Goal: Task Accomplishment & Management: Use online tool/utility

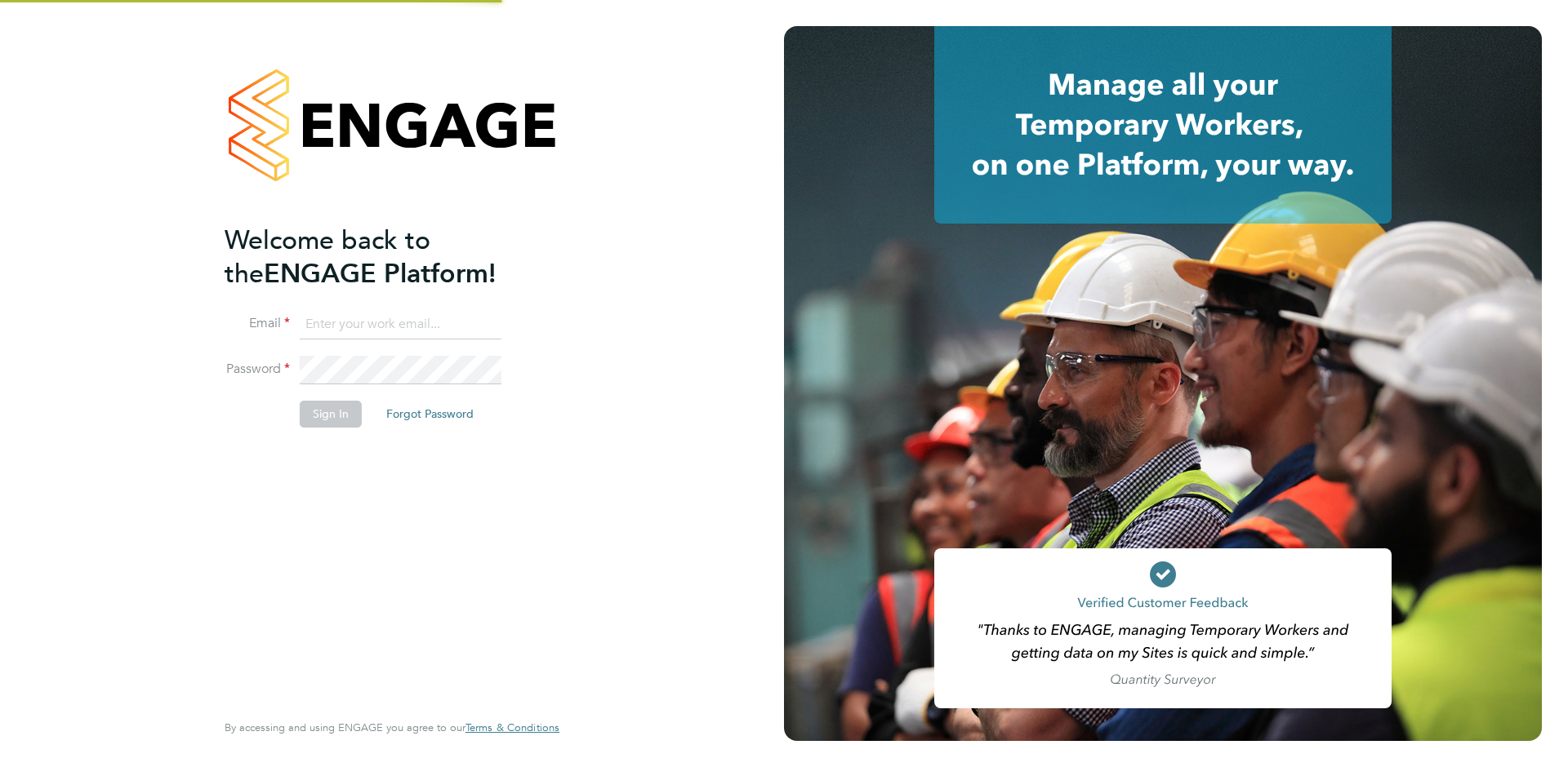
type input "support@engagelabs.io"
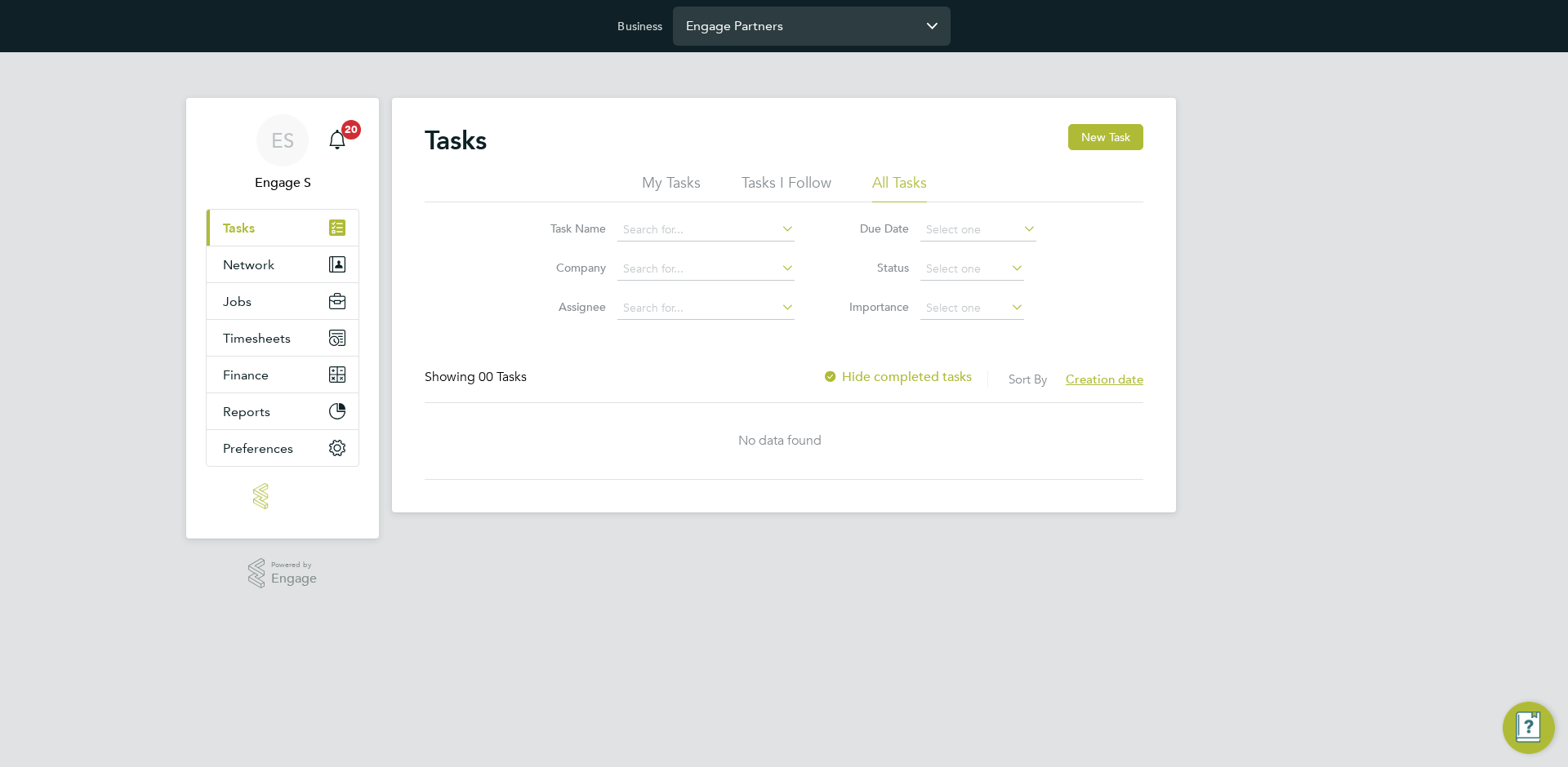
click at [707, 17] on input "Engage Partners" at bounding box center [811, 26] width 278 height 39
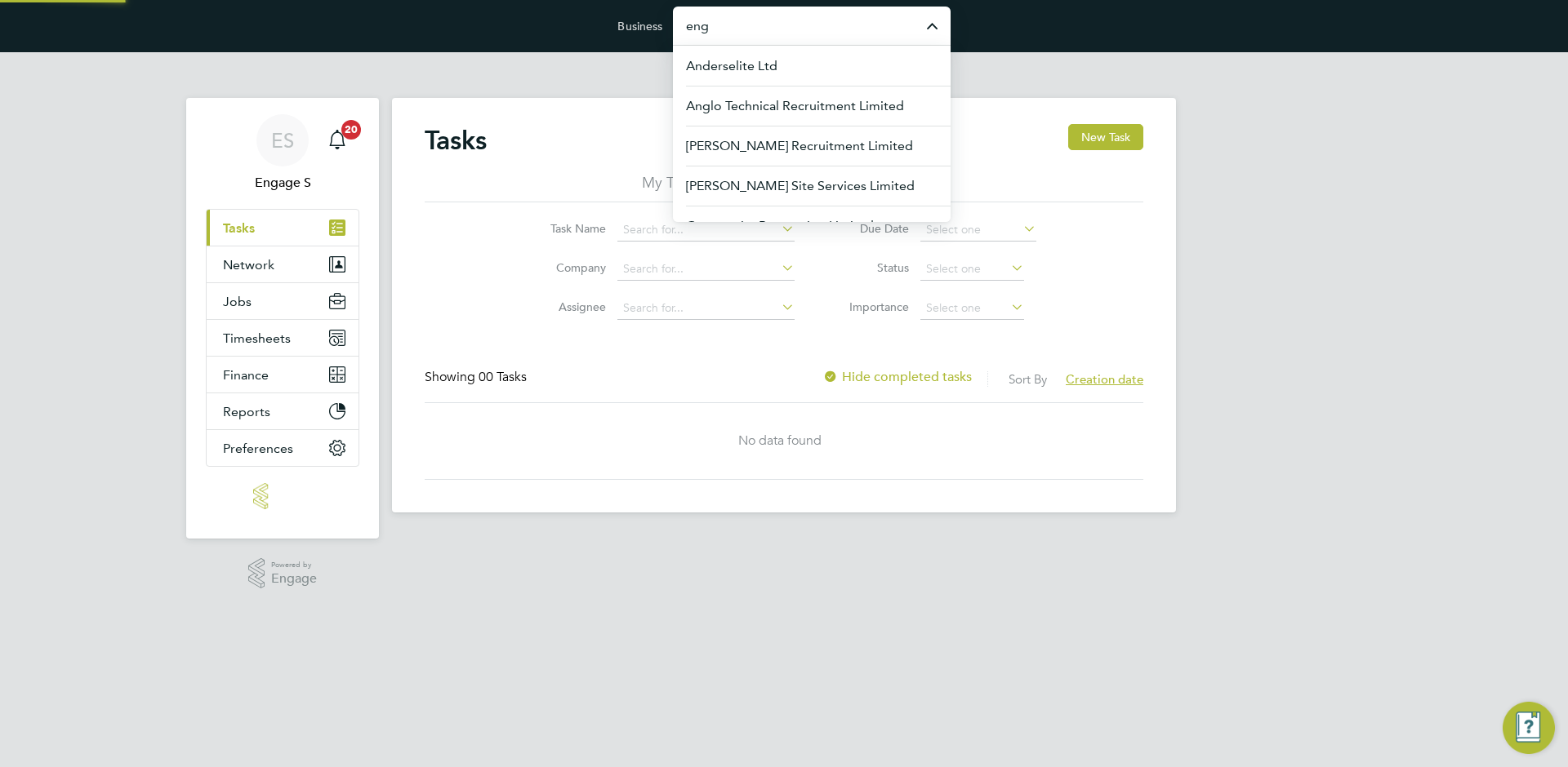
click at [734, 26] on input "eng" at bounding box center [811, 26] width 278 height 39
type input "e"
paste input "Demo ENGAGE End Hirer"
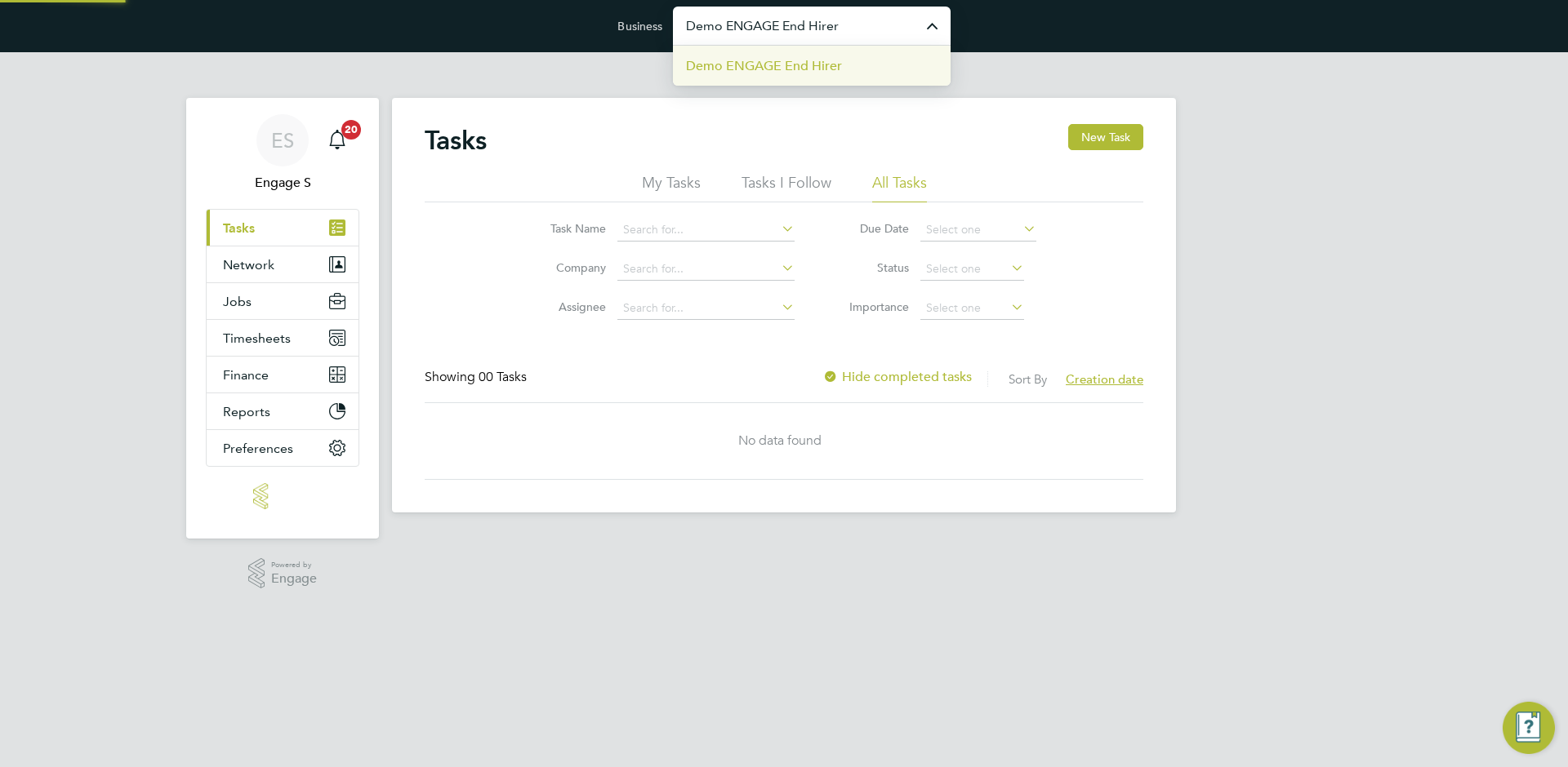
type input "Demo ENGAGE End Hirer"
click at [767, 56] on span "Demo ENGAGE End Hirer" at bounding box center [764, 66] width 156 height 19
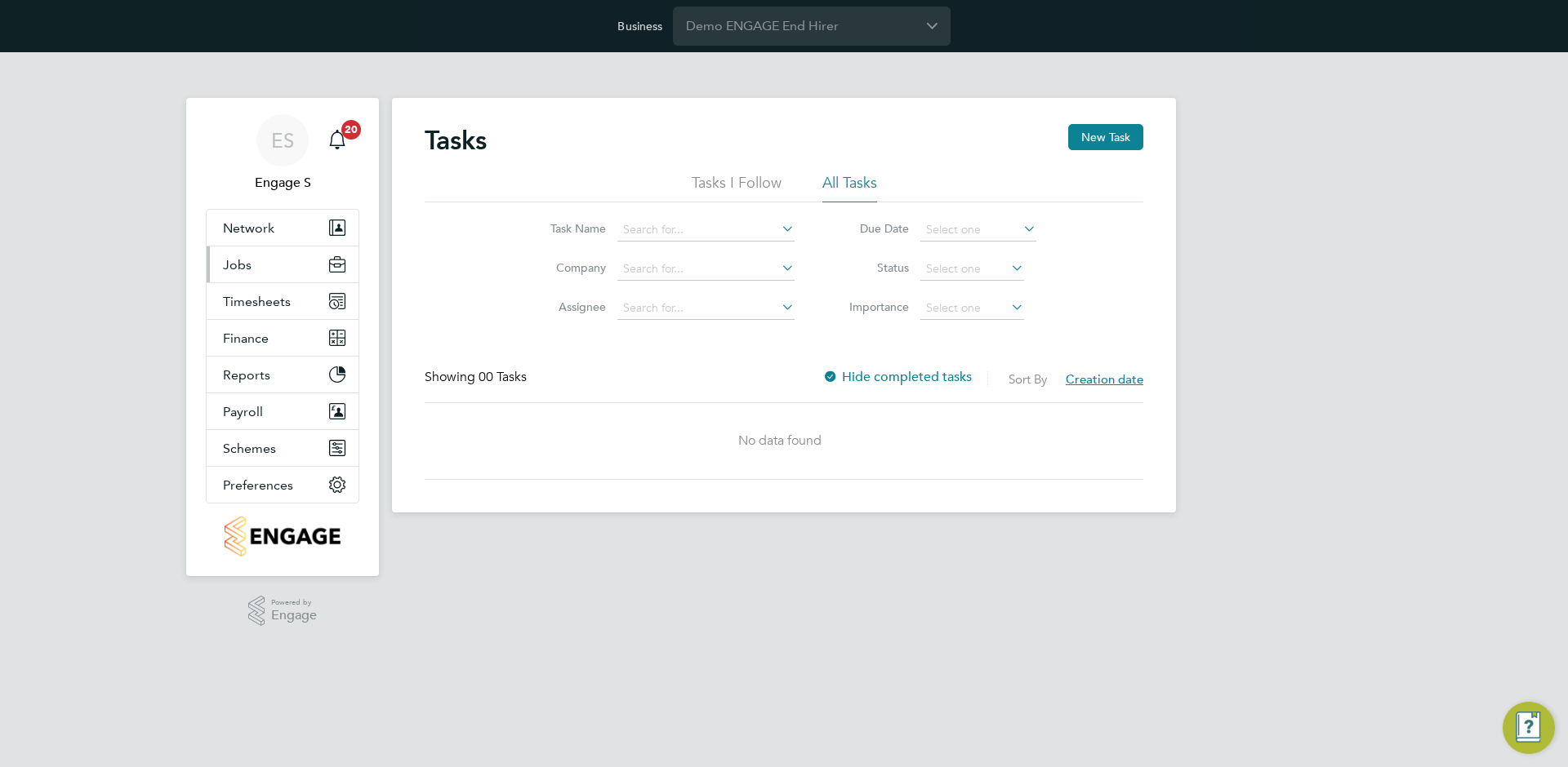
click at [265, 271] on button "Jobs" at bounding box center [282, 264] width 152 height 36
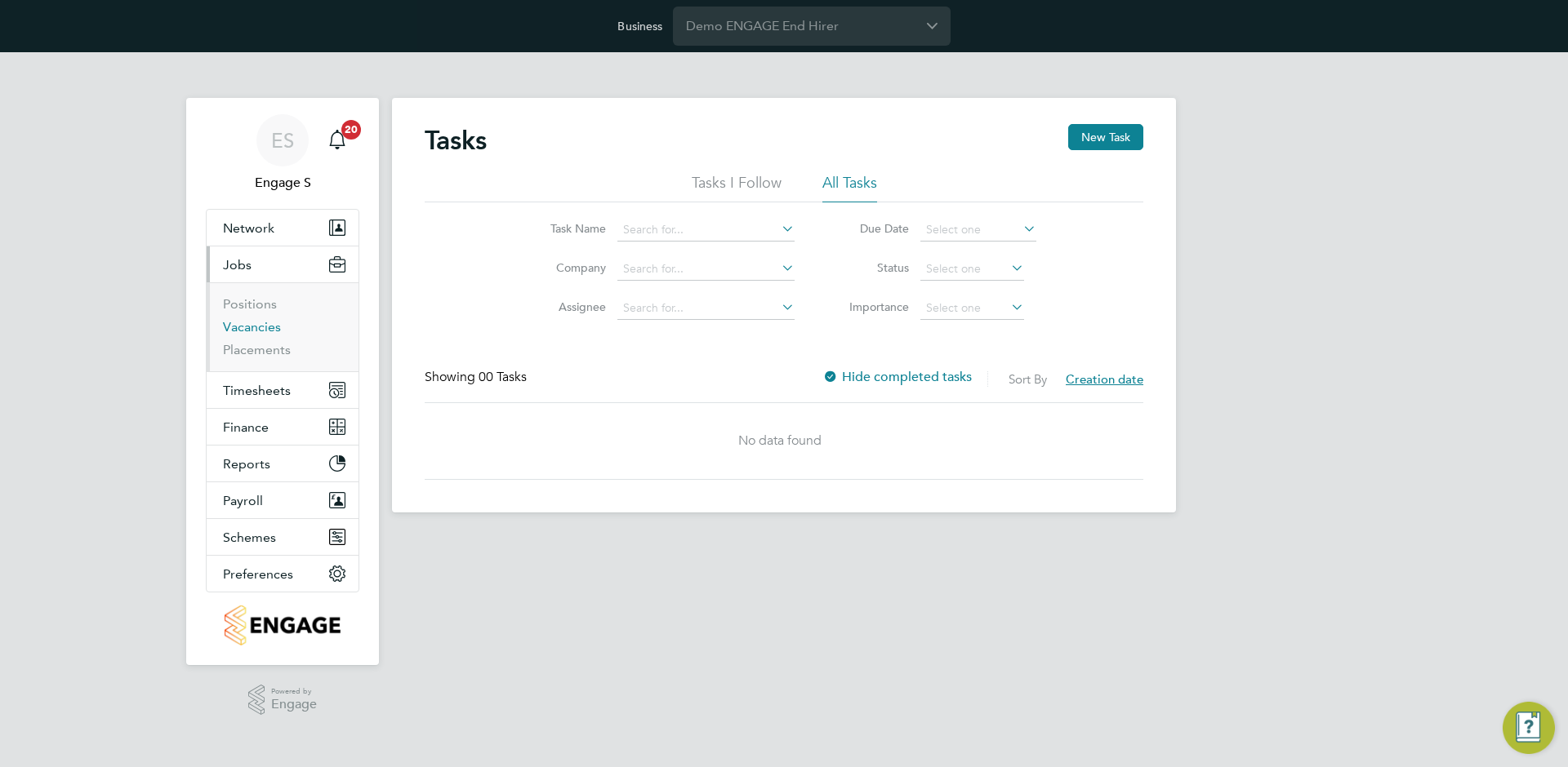
drag, startPoint x: 252, startPoint y: 331, endPoint x: 616, endPoint y: 83, distance: 440.5
click at [252, 331] on link "Vacancies" at bounding box center [252, 327] width 58 height 15
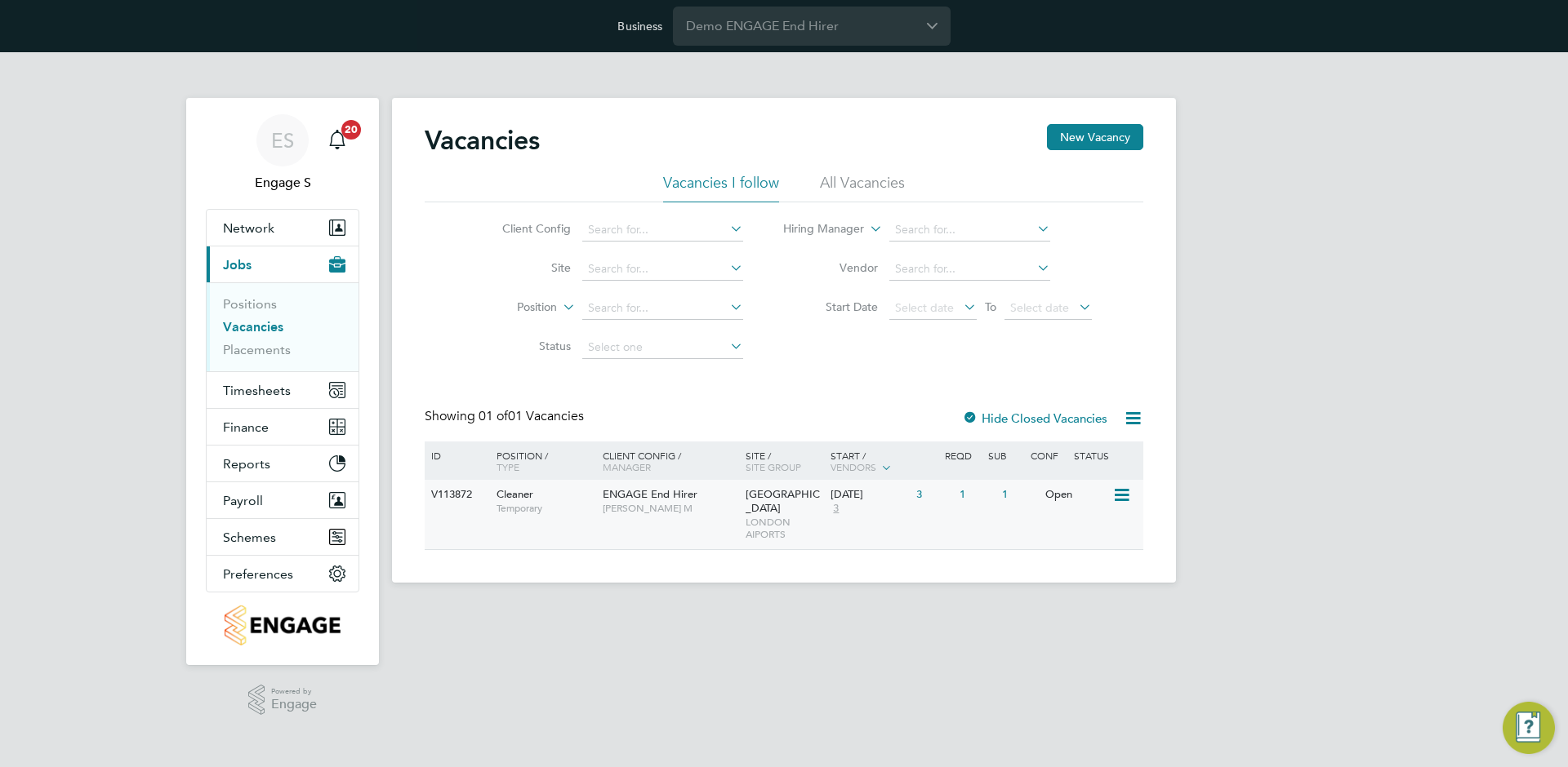
click at [726, 511] on span "[PERSON_NAME] M" at bounding box center [670, 509] width 135 height 13
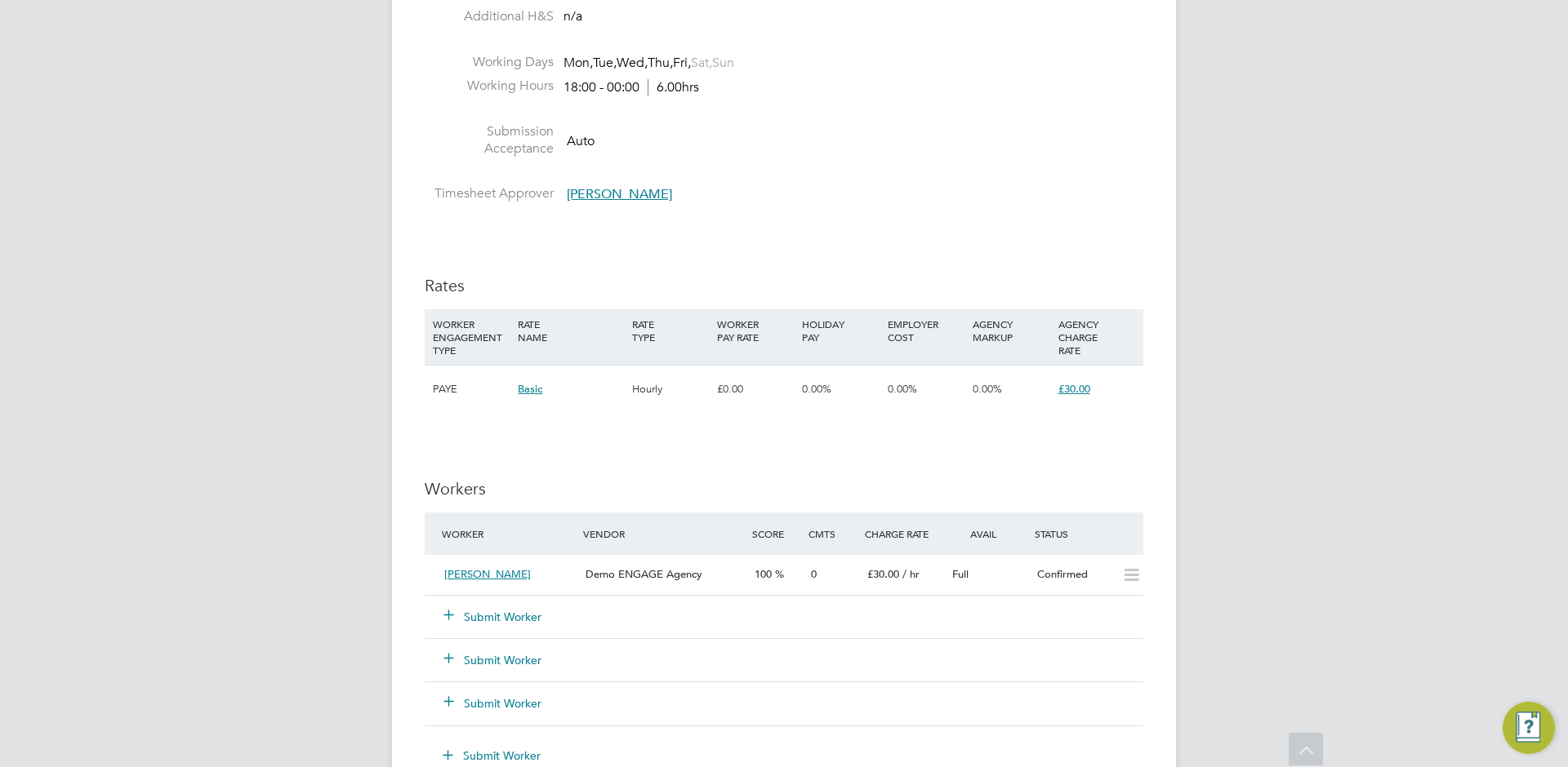
scroll to position [851, 0]
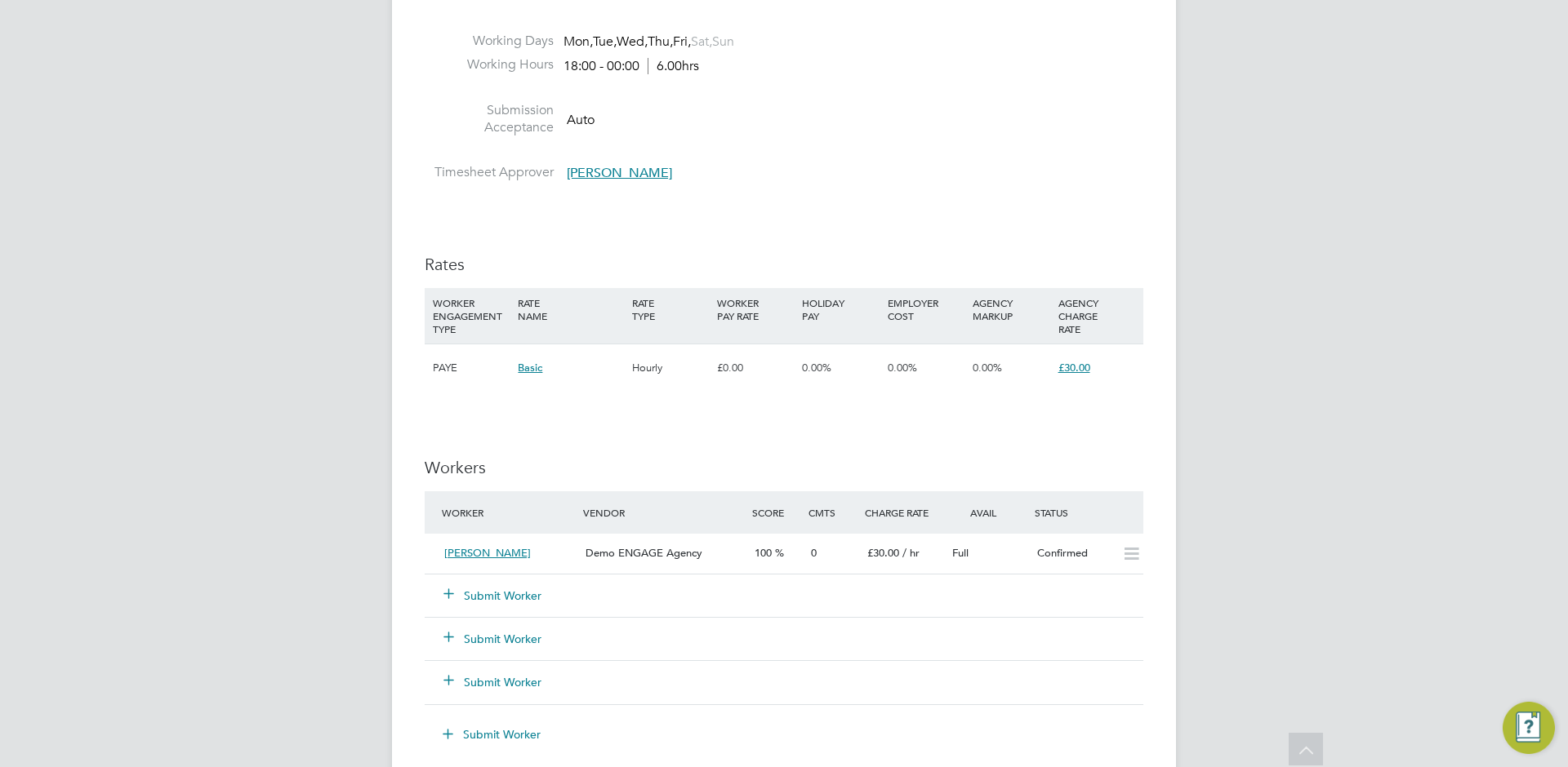
click at [723, 202] on div "IR35 Determination IR35 Status No IR35 Status Assigned Edit Status Details PO N…" at bounding box center [784, 447] width 719 height 1800
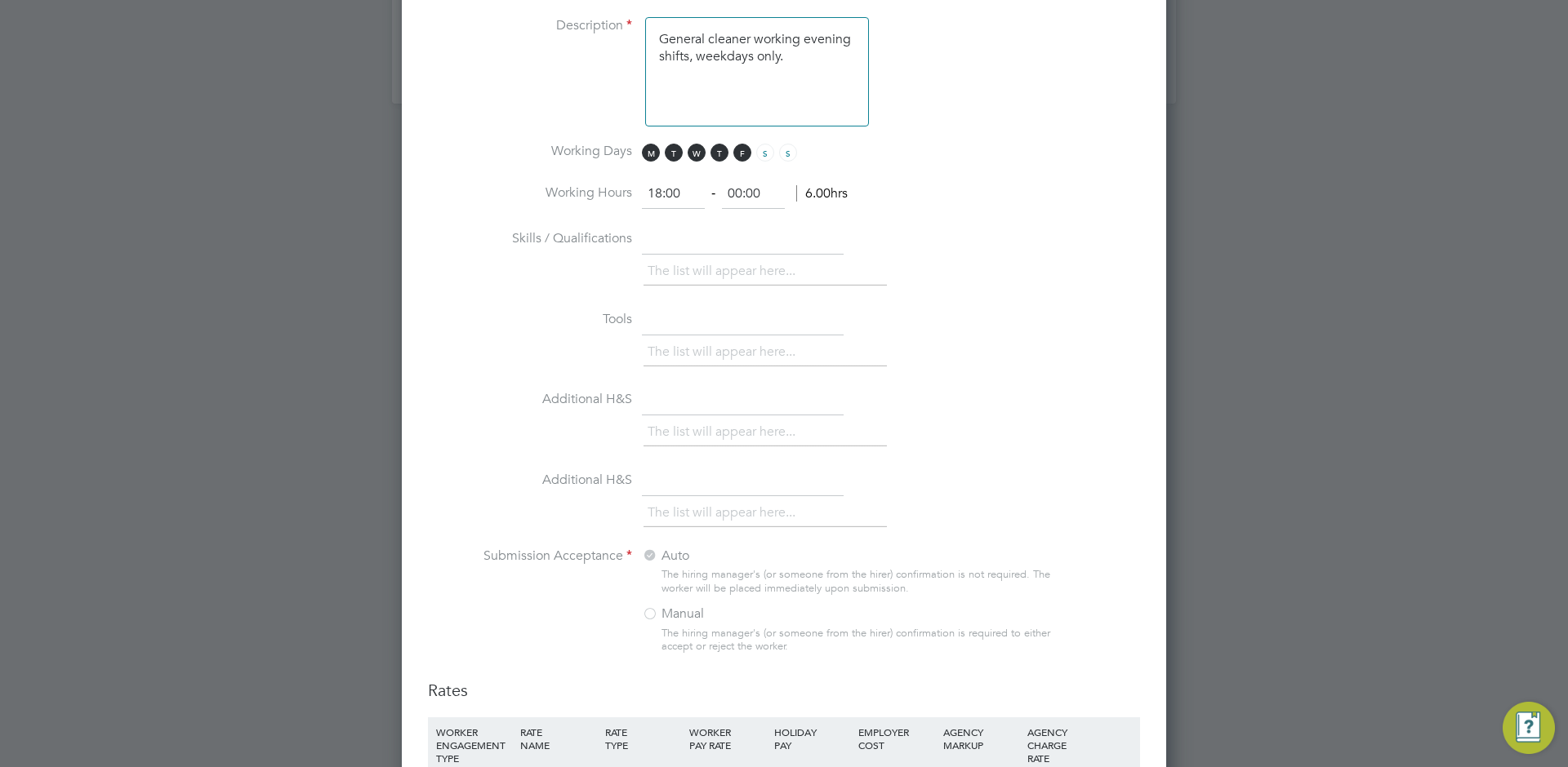
scroll to position [2300, 0]
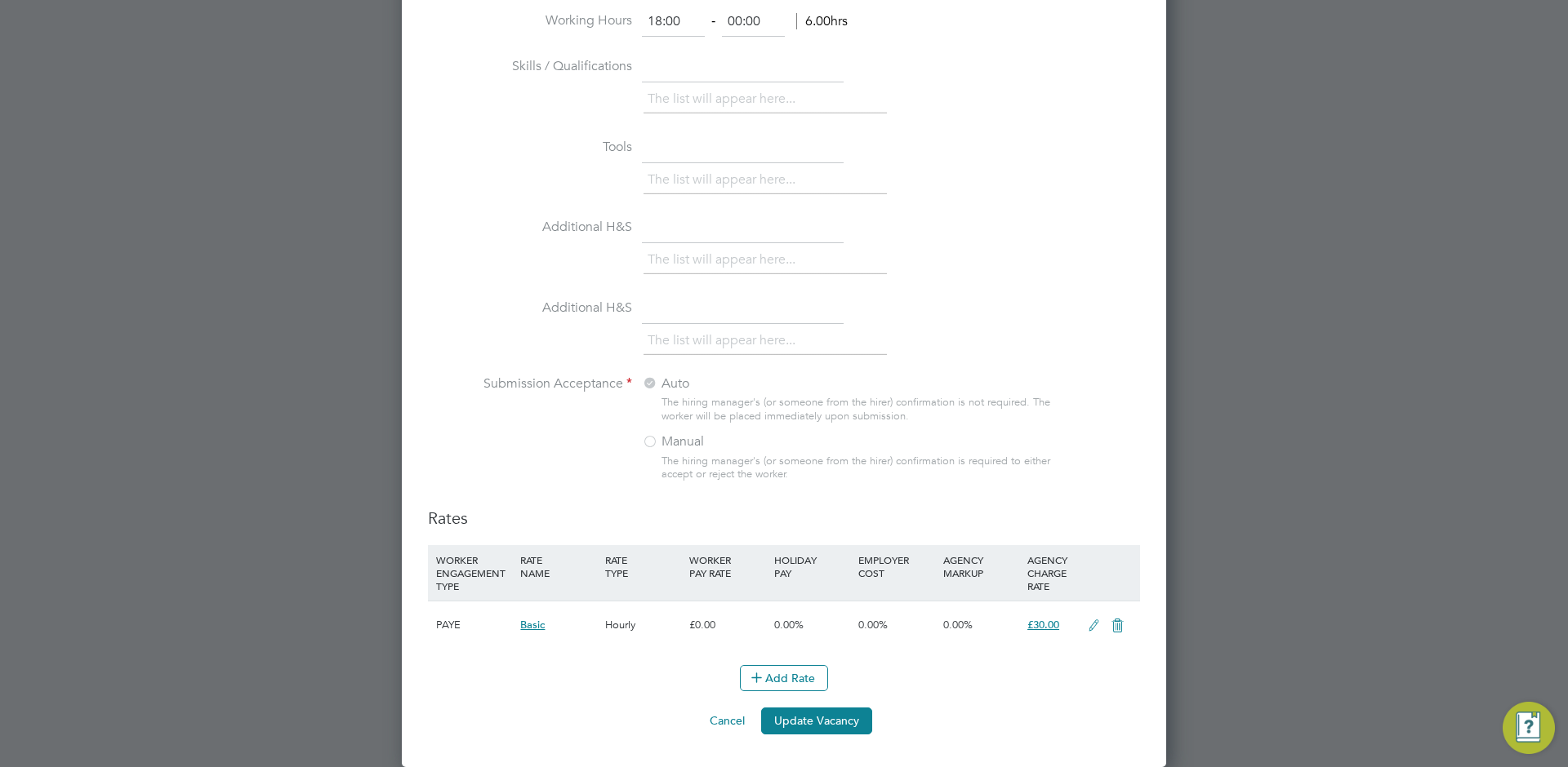
drag, startPoint x: 1093, startPoint y: 626, endPoint x: 976, endPoint y: 620, distance: 117.2
click at [1093, 626] on icon at bounding box center [1093, 626] width 20 height 13
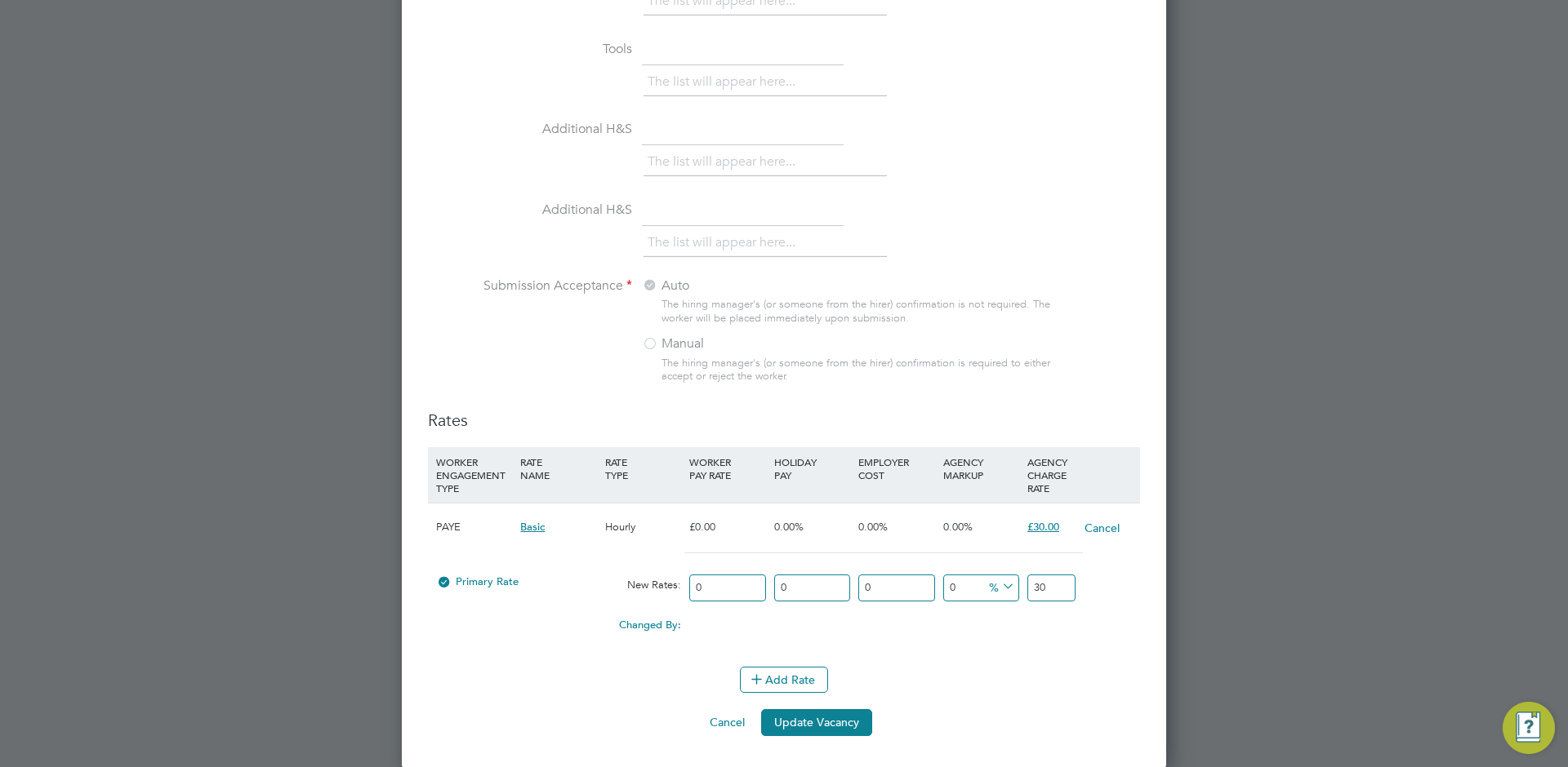
scroll to position [2399, 0]
drag, startPoint x: 615, startPoint y: 524, endPoint x: 637, endPoint y: 526, distance: 22.1
click at [637, 526] on div "Hourly" at bounding box center [643, 525] width 84 height 47
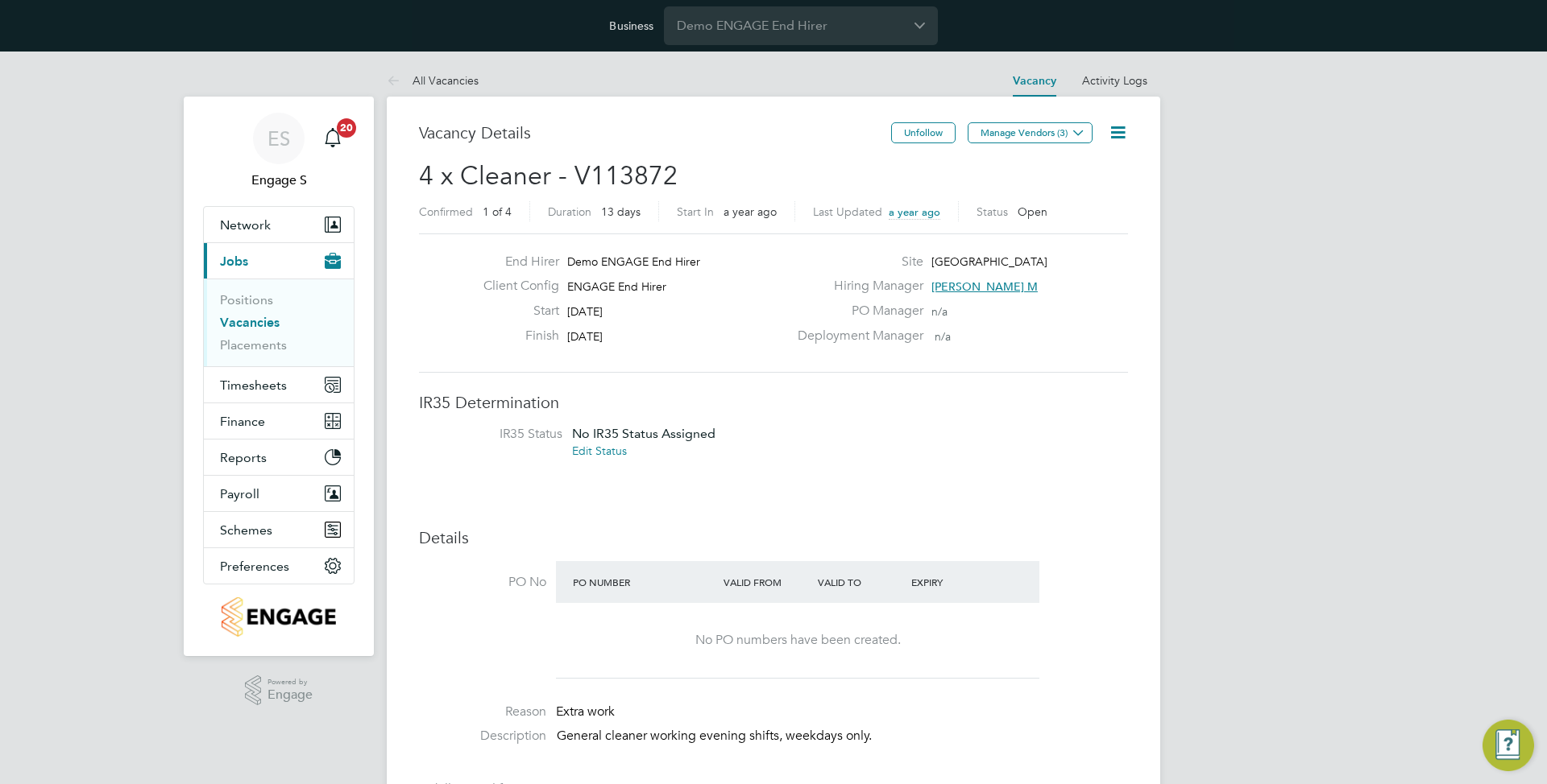
scroll to position [28, 140]
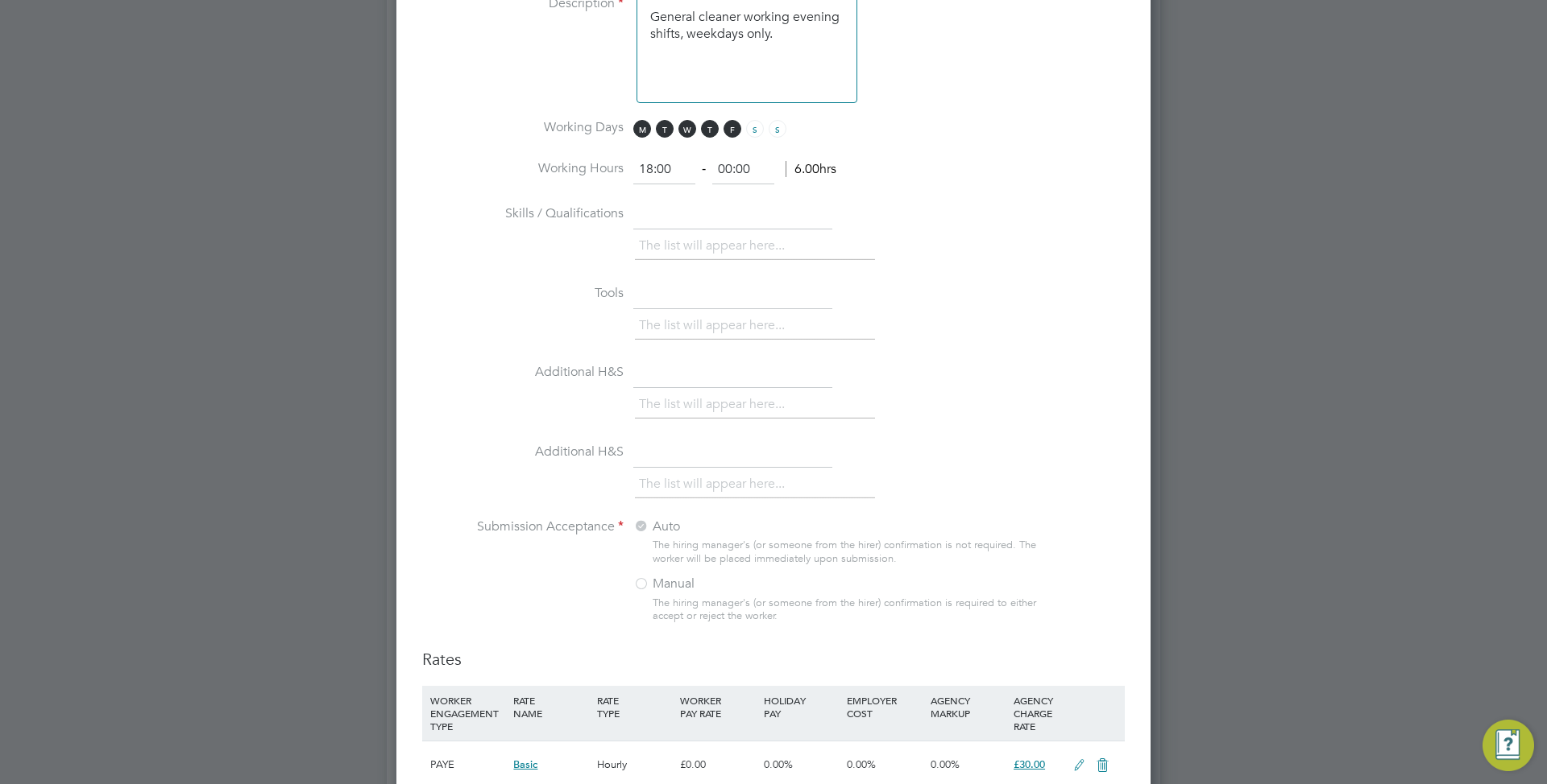
scroll to position [1440, 0]
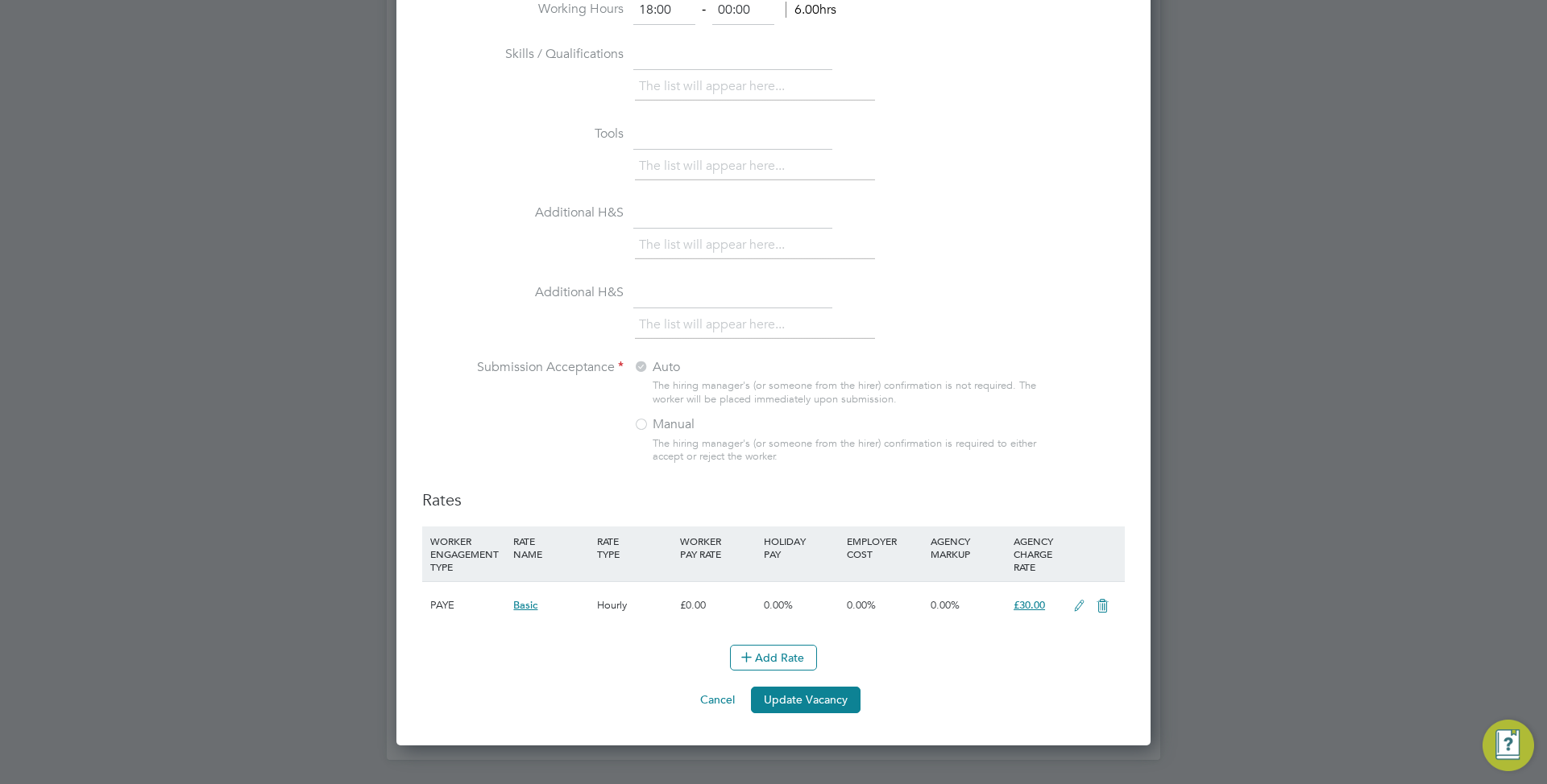
drag, startPoint x: 1011, startPoint y: 544, endPoint x: 1035, endPoint y: 552, distance: 25.3
click at [1017, 545] on div "AGENCY CHARGE RATE" at bounding box center [1037, 554] width 55 height 55
click at [1071, 609] on icon at bounding box center [1078, 606] width 20 height 13
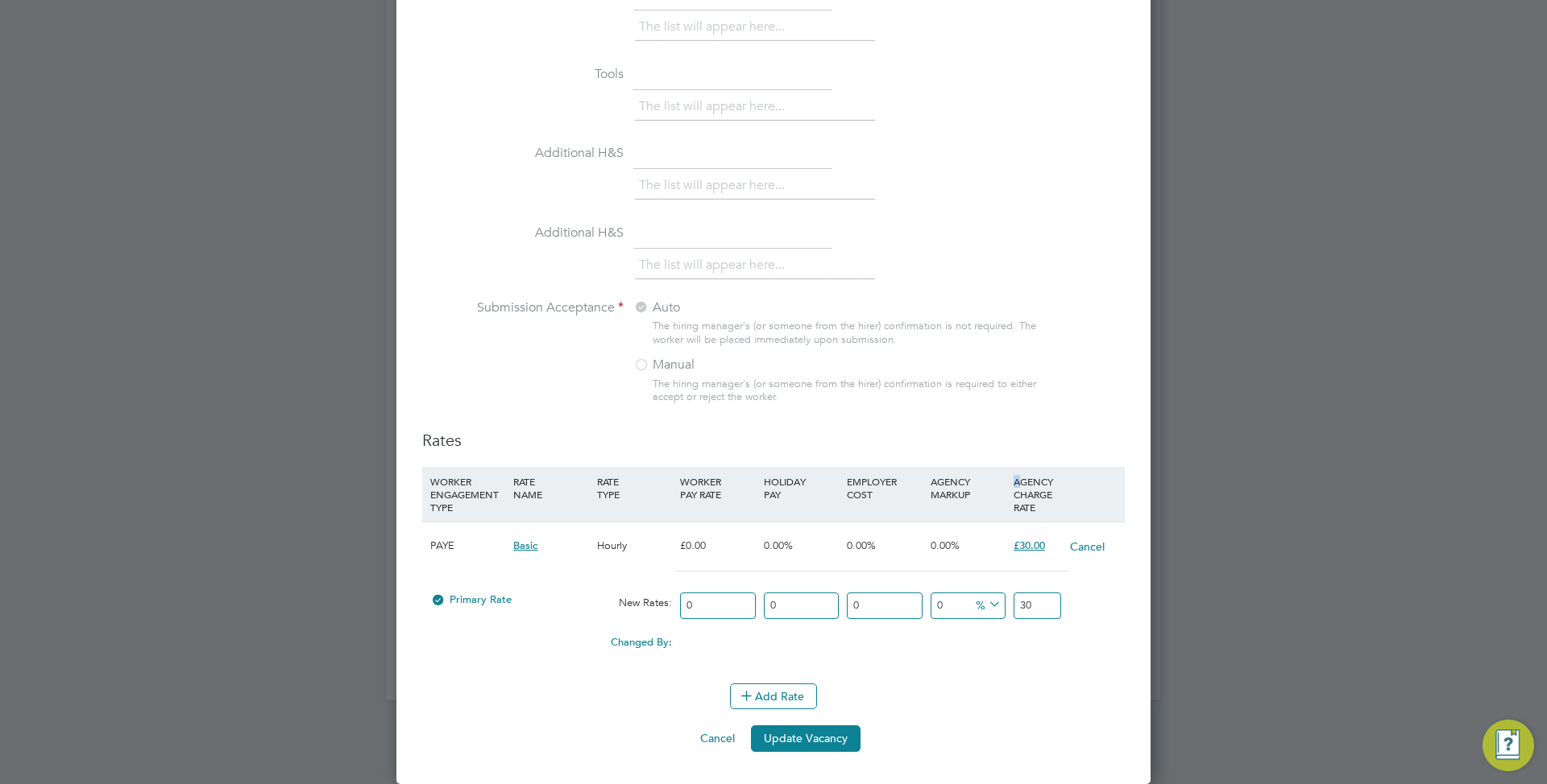
scroll to position [1501, 0]
click at [465, 511] on div "WORKER ENGAGEMENT TYPE" at bounding box center [467, 494] width 83 height 55
drag, startPoint x: 715, startPoint y: 606, endPoint x: 629, endPoint y: 599, distance: 86.3
click at [629, 599] on div "Primary Rate New Rates: 0 0 n/a 0 n/a 0 0 % 30" at bounding box center [773, 605] width 703 height 43
type input "4"
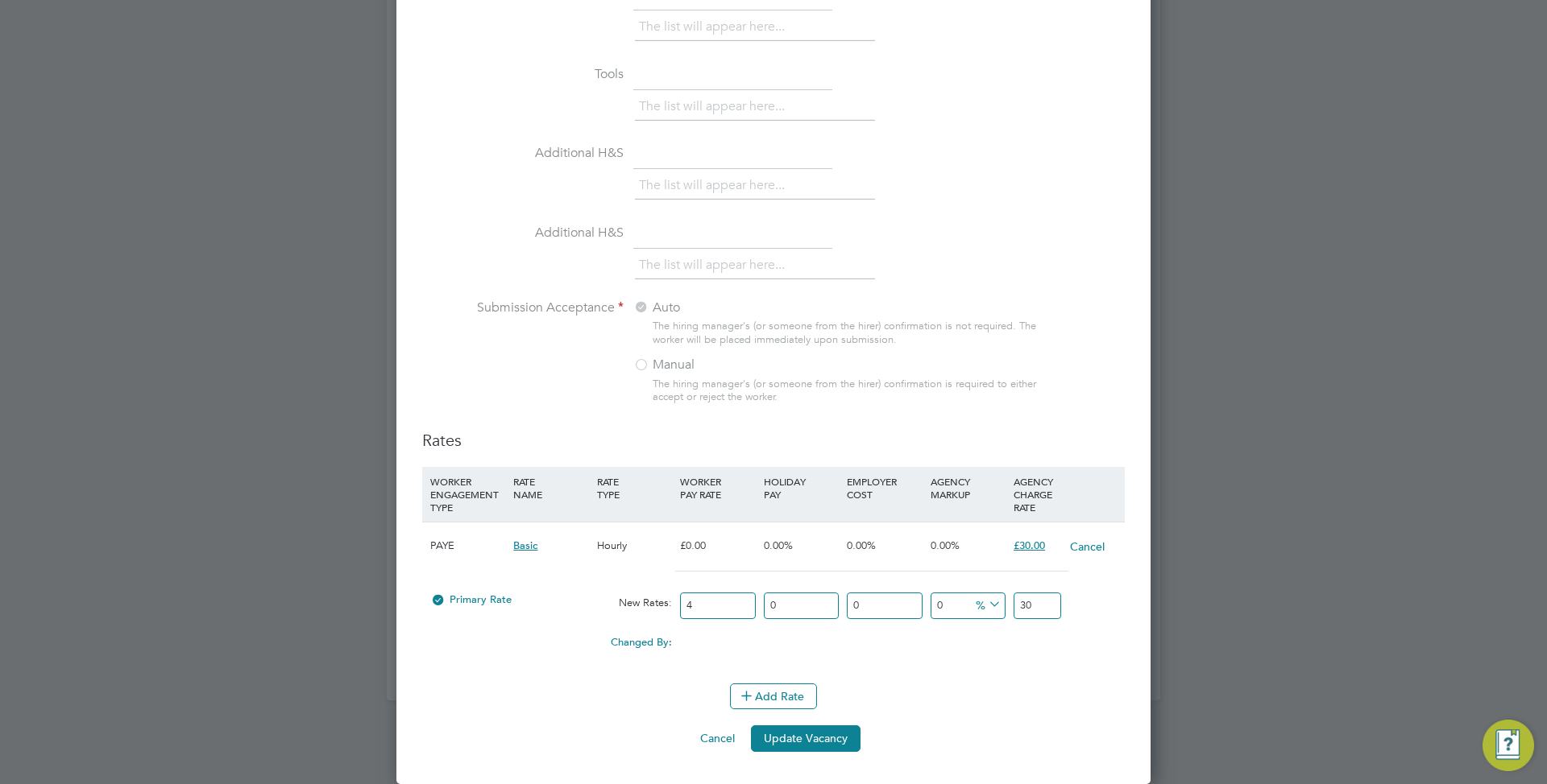
type input "4"
drag, startPoint x: 887, startPoint y: 602, endPoint x: 811, endPoint y: 593, distance: 76.5
click at [811, 593] on div "Primary Rate New Rates: 4 0 n/a 0 n/a 0 0 % 4" at bounding box center [773, 605] width 703 height 43
type input "1"
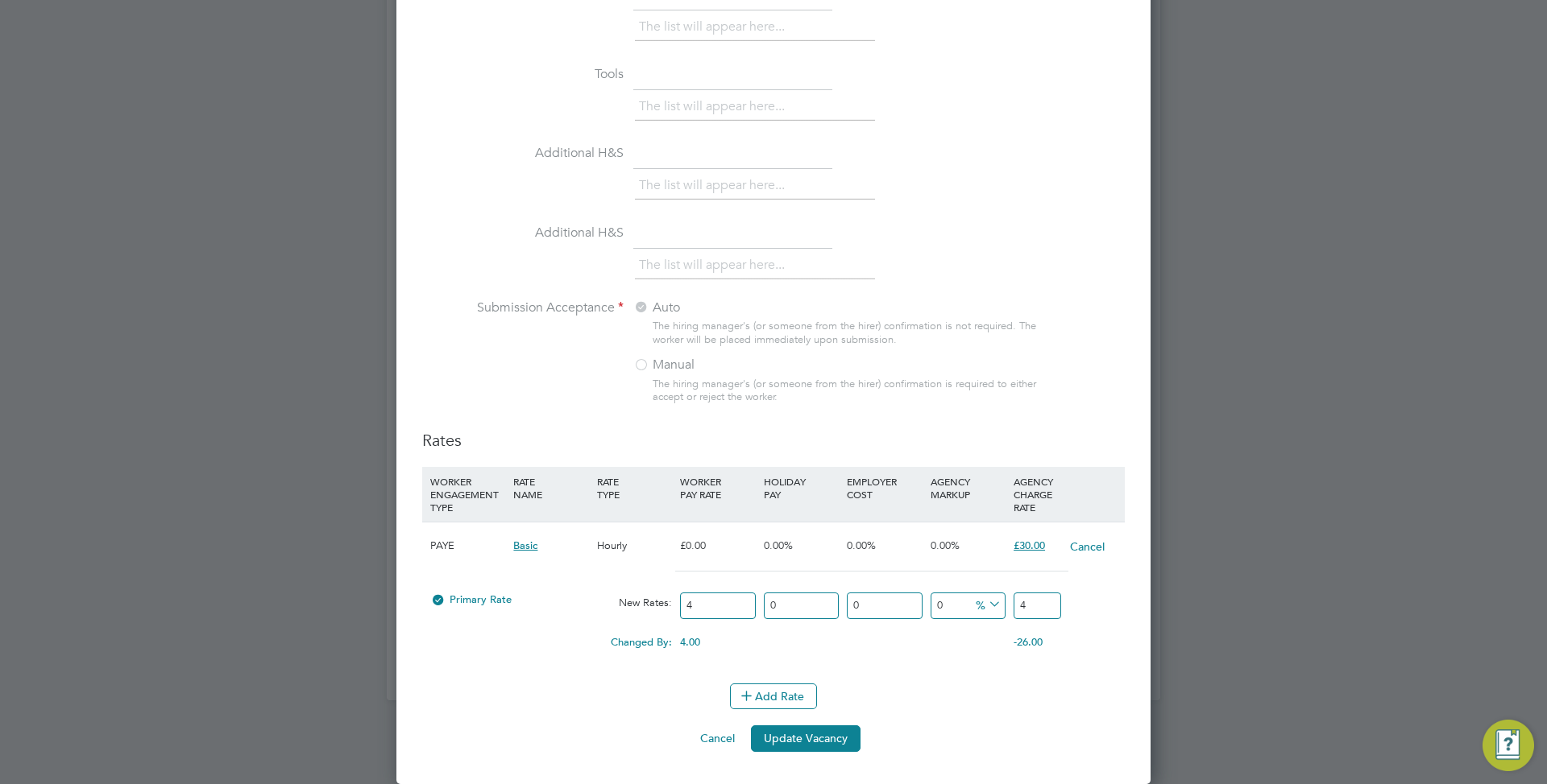
type input "4.04"
type input "10"
type input "4.4"
type input "10"
drag, startPoint x: 1019, startPoint y: 603, endPoint x: 994, endPoint y: 602, distance: 25.0
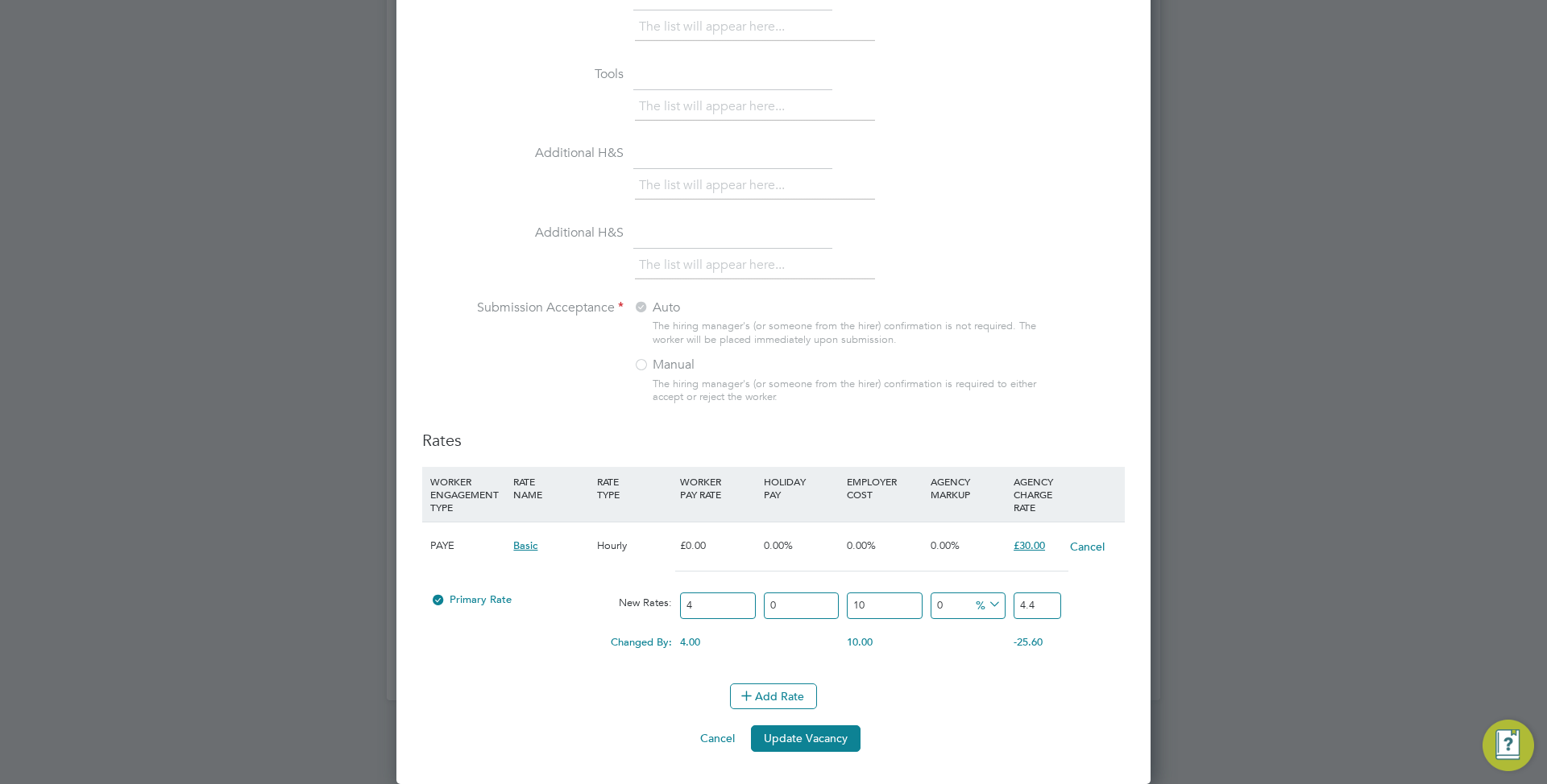
click at [995, 602] on div "Primary Rate New Rates: 4 0 n/a 10 n/a 0 0 % 4.4" at bounding box center [773, 605] width 703 height 43
drag, startPoint x: 988, startPoint y: 602, endPoint x: 988, endPoint y: 591, distance: 11.0
click at [985, 602] on icon at bounding box center [985, 604] width 0 height 23
click at [988, 646] on li "£" at bounding box center [988, 646] width 39 height 21
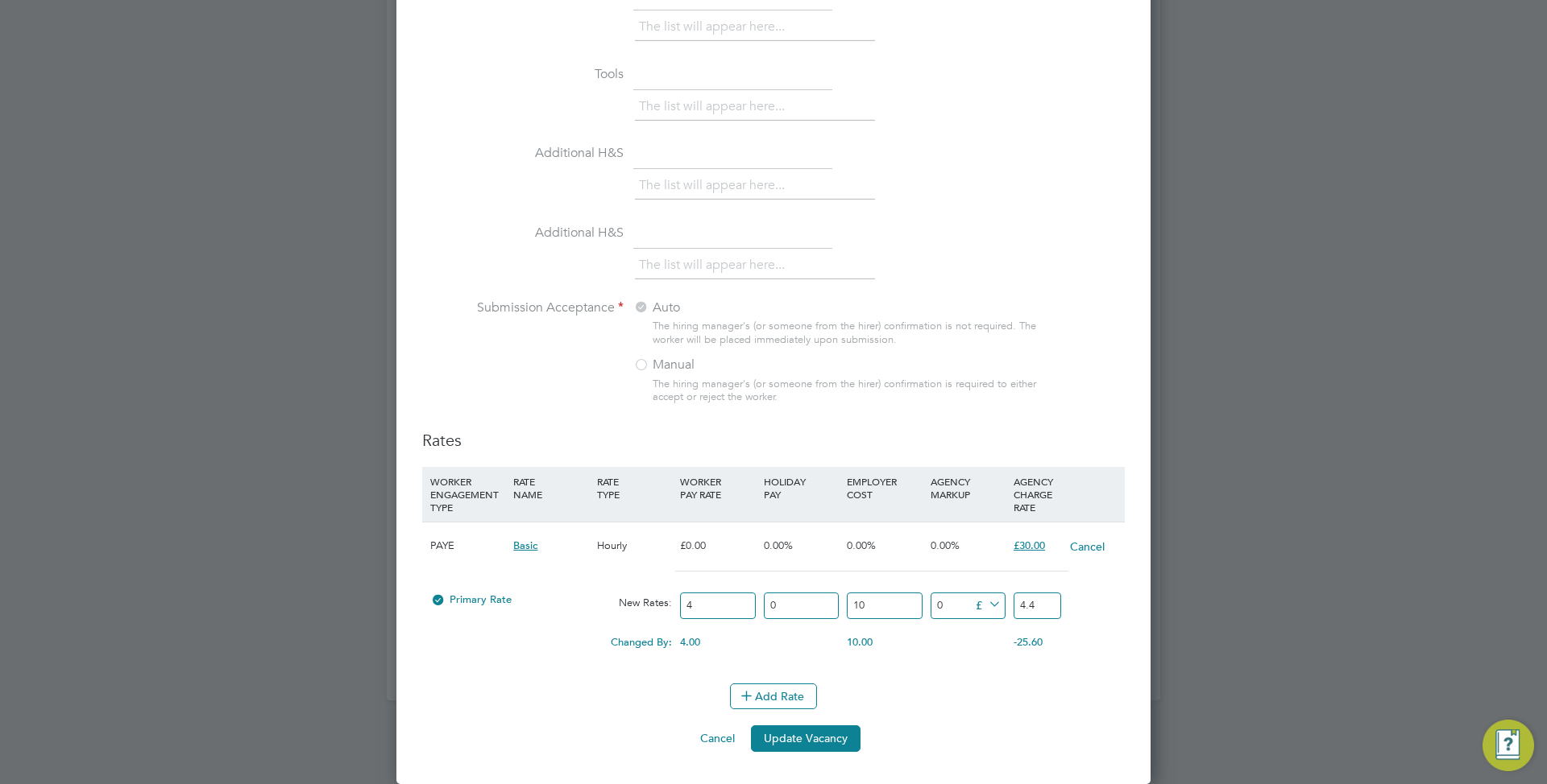
drag, startPoint x: 994, startPoint y: 602, endPoint x: 993, endPoint y: 612, distance: 10.0
click at [985, 601] on icon at bounding box center [985, 604] width 0 height 23
click at [990, 622] on li "%" at bounding box center [986, 624] width 35 height 21
drag, startPoint x: 955, startPoint y: 603, endPoint x: 837, endPoint y: 601, distance: 118.0
click at [837, 602] on div "Primary Rate New Rates: 4 0 n/a 10 n/a 0 0 % 4.4" at bounding box center [773, 605] width 703 height 43
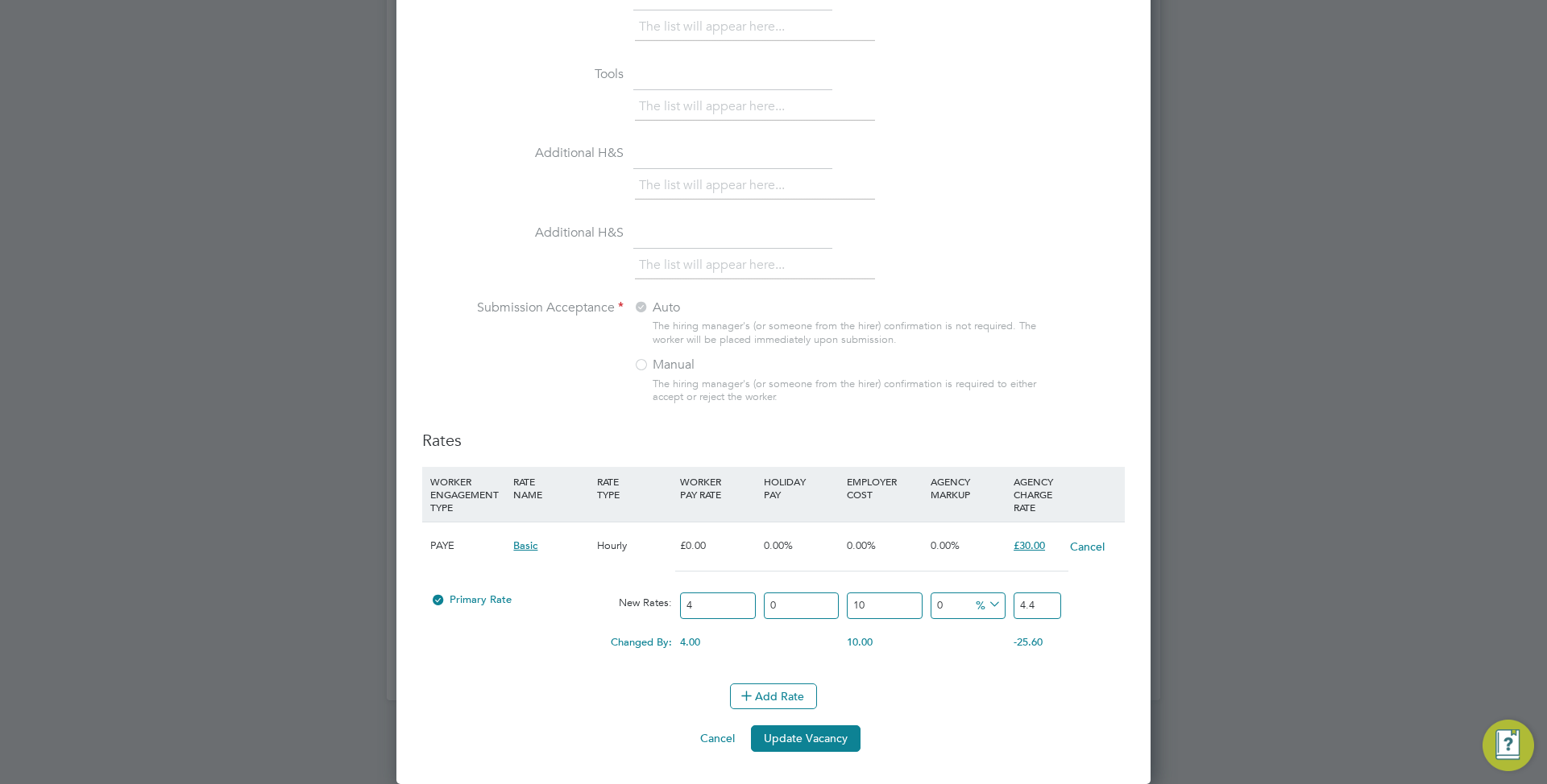
type input "5"
type input "0.22"
type input "4.62"
type input "5"
click at [948, 562] on div "0.00%" at bounding box center [967, 545] width 83 height 47
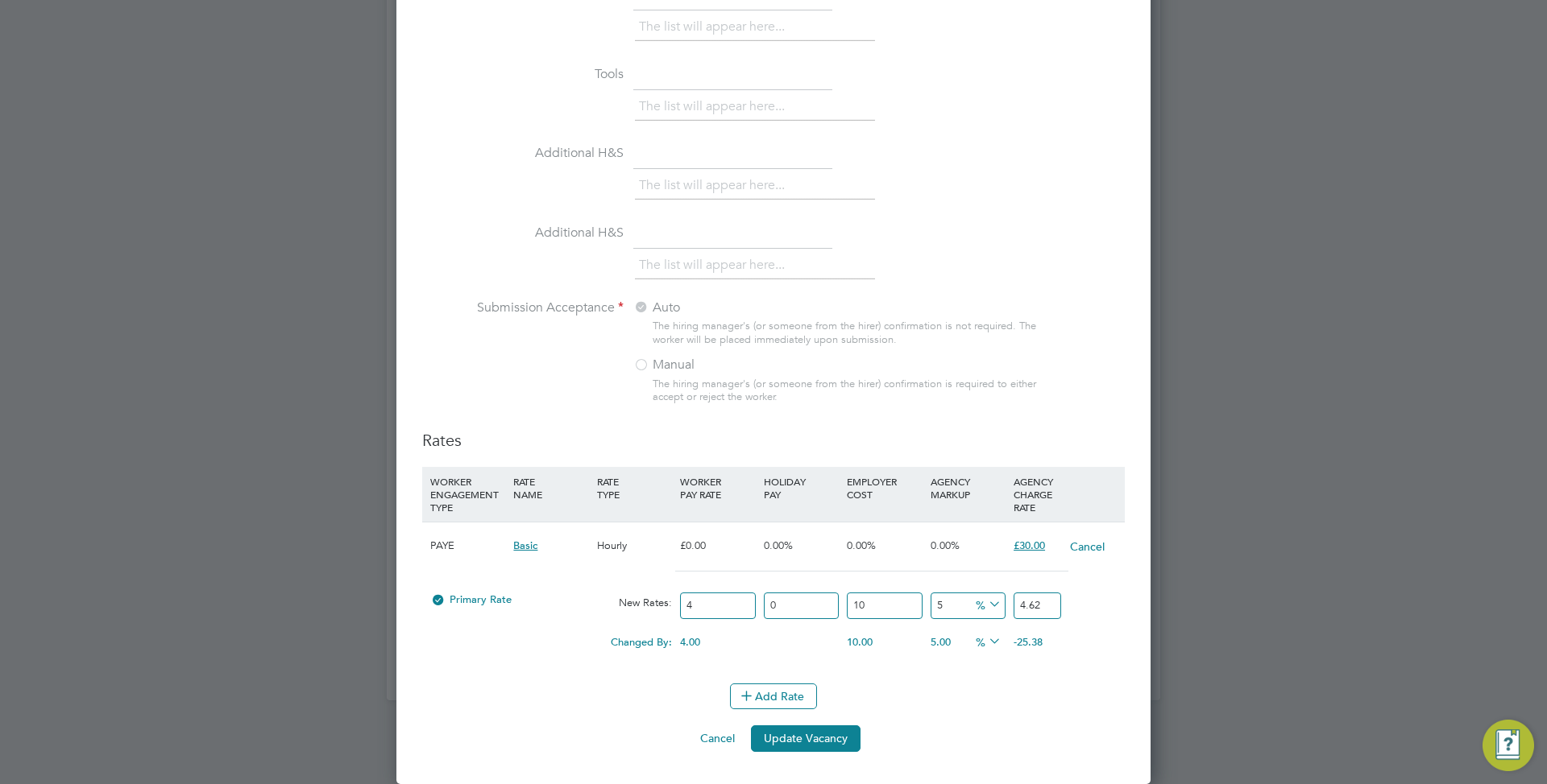
click at [985, 609] on icon at bounding box center [985, 604] width 0 height 23
click at [977, 646] on li "£" at bounding box center [988, 646] width 39 height 21
click at [825, 740] on button "Update Vacancy" at bounding box center [805, 737] width 109 height 26
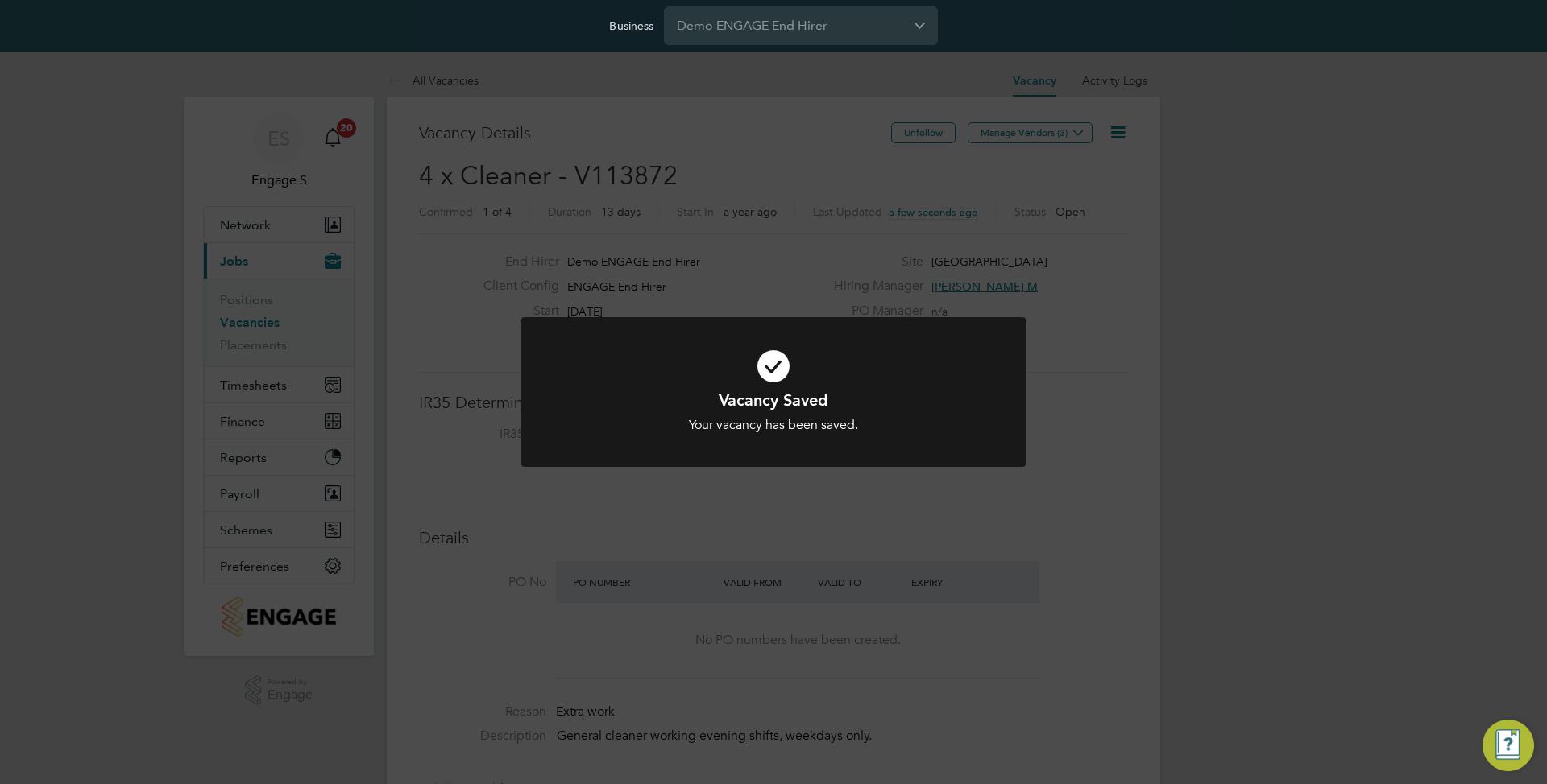
scroll to position [48, 113]
click at [1338, 359] on div "Vacancy Saved Your vacancy has been saved. Cancel Okay" at bounding box center [773, 392] width 1547 height 784
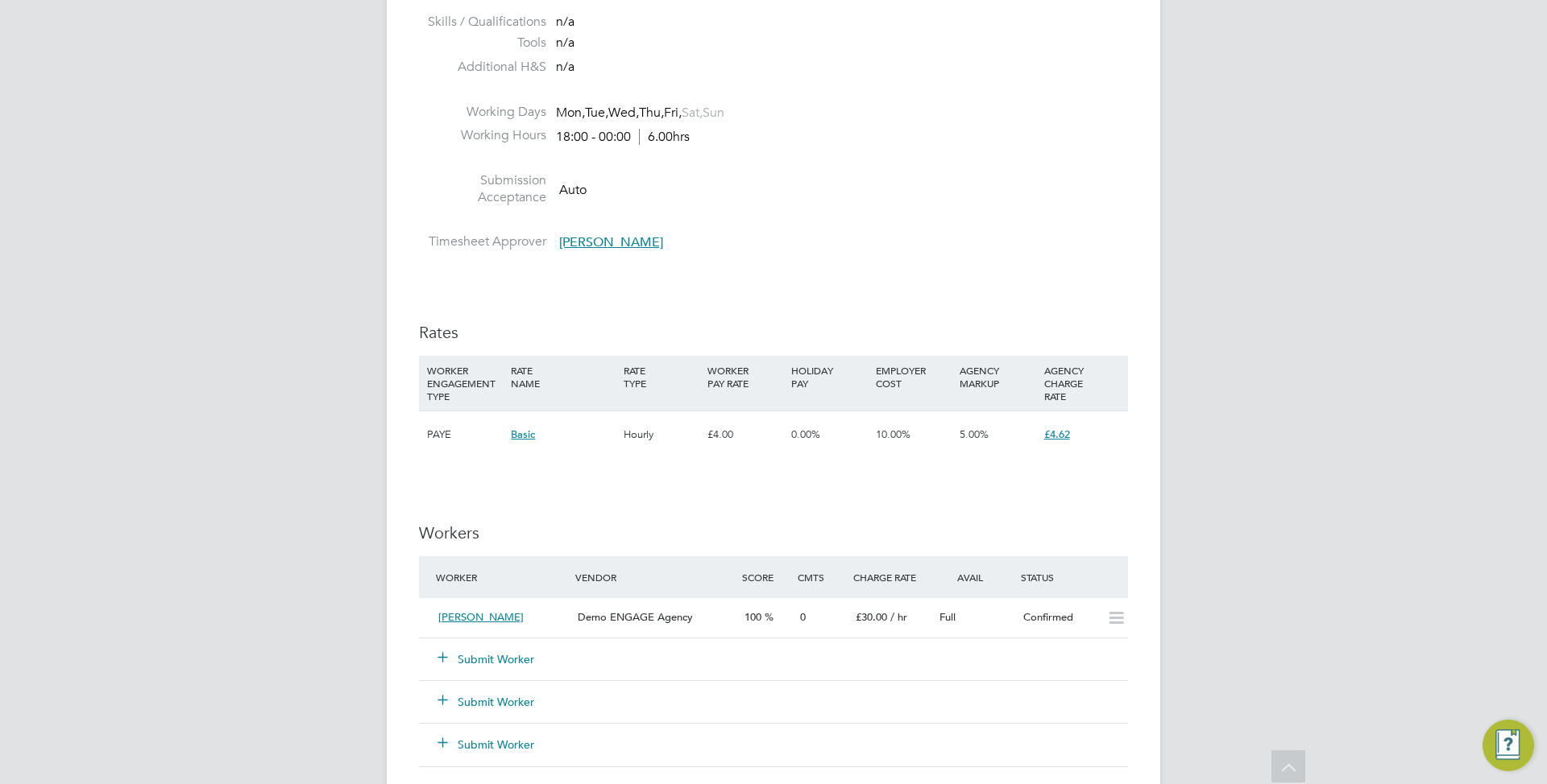
scroll to position [1011, 0]
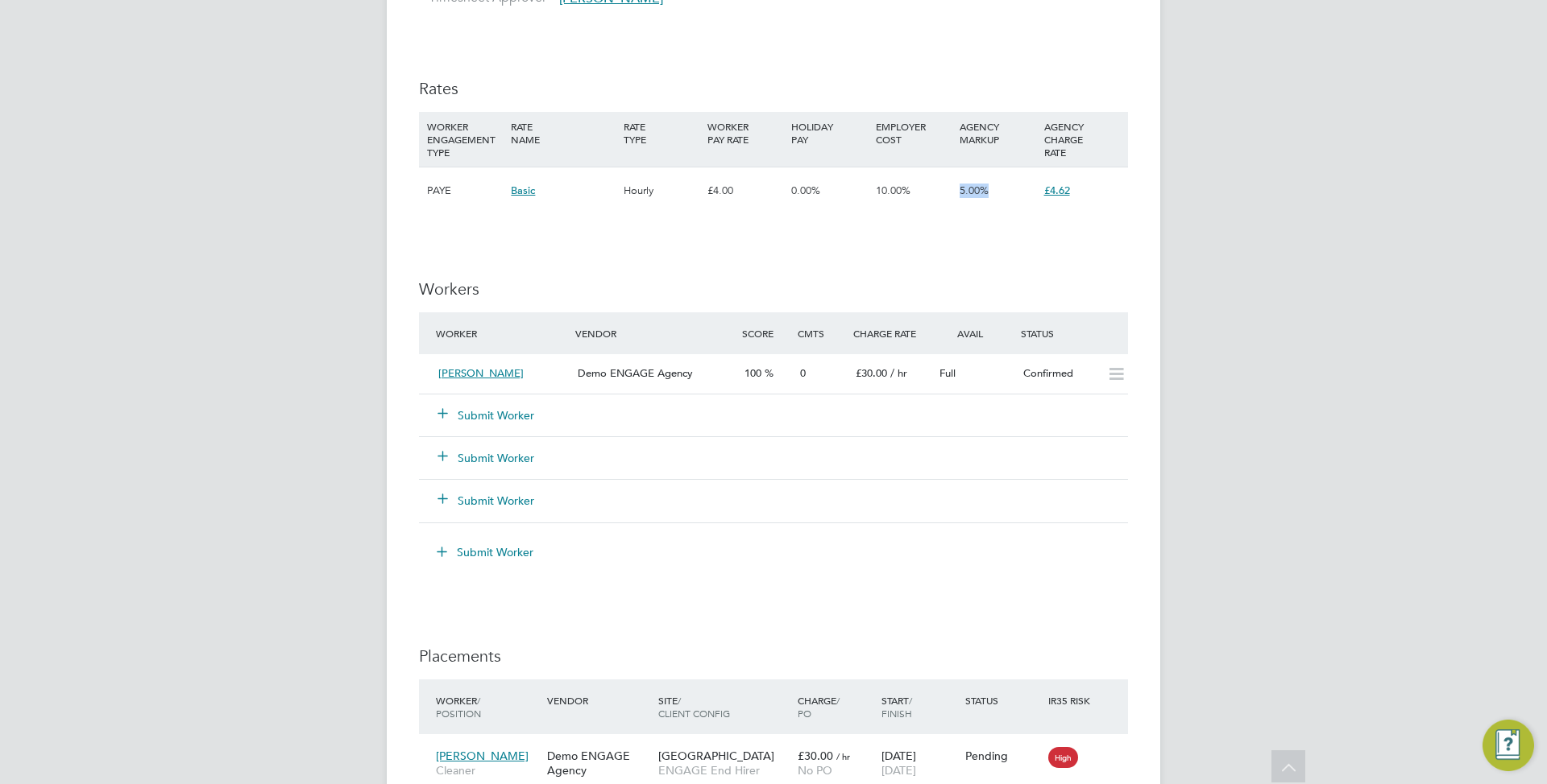
drag, startPoint x: 950, startPoint y: 187, endPoint x: 991, endPoint y: 193, distance: 41.4
click at [991, 193] on div "PAYE Basic Hourly £4.00 0.00% 10.00% 5.00% £4.62" at bounding box center [774, 190] width 709 height 48
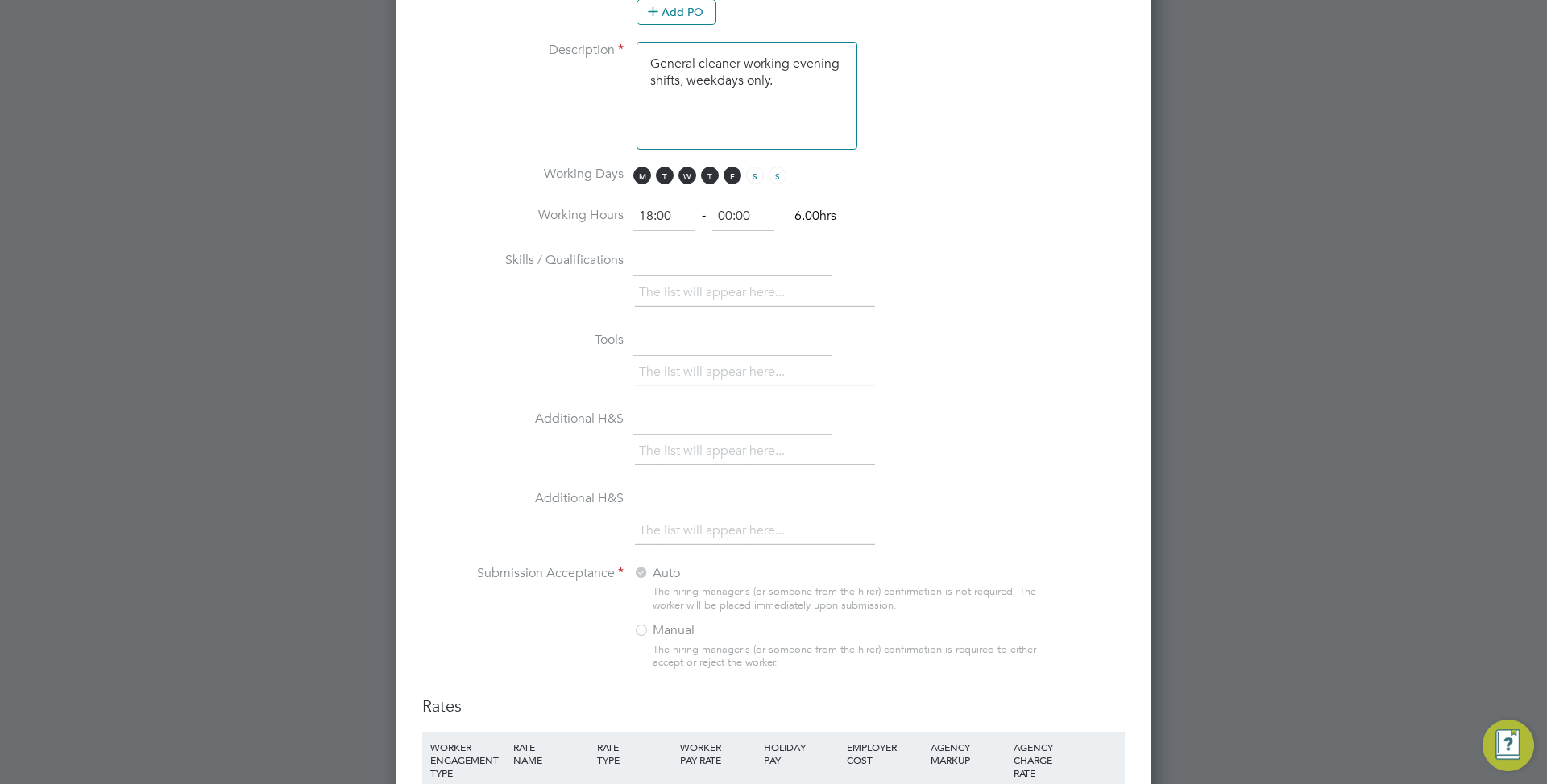
scroll to position [2410, 0]
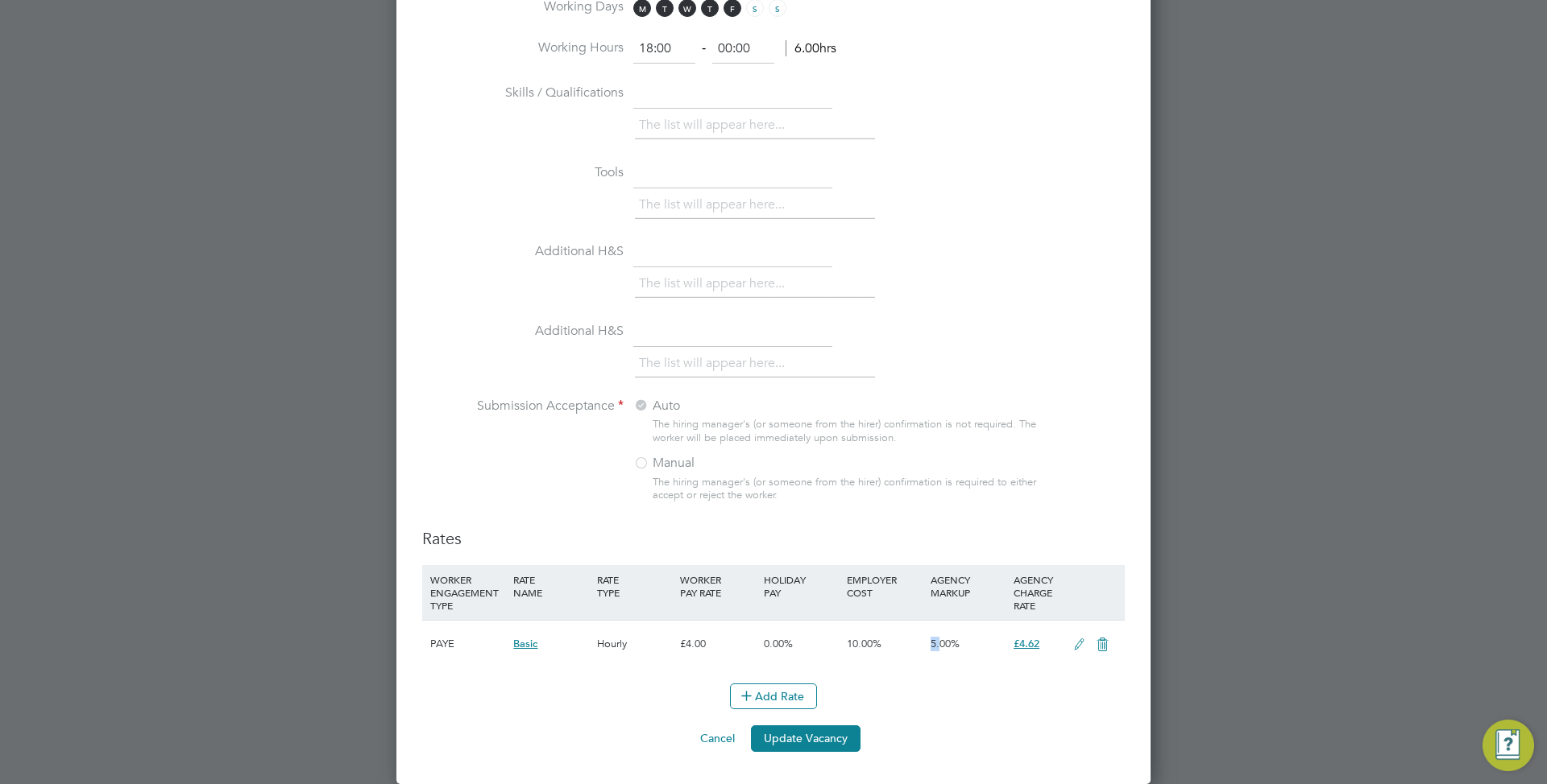
drag, startPoint x: 931, startPoint y: 641, endPoint x: 940, endPoint y: 641, distance: 9.0
click at [940, 641] on span "5.00%" at bounding box center [945, 643] width 29 height 13
click at [1072, 641] on icon at bounding box center [1078, 645] width 20 height 13
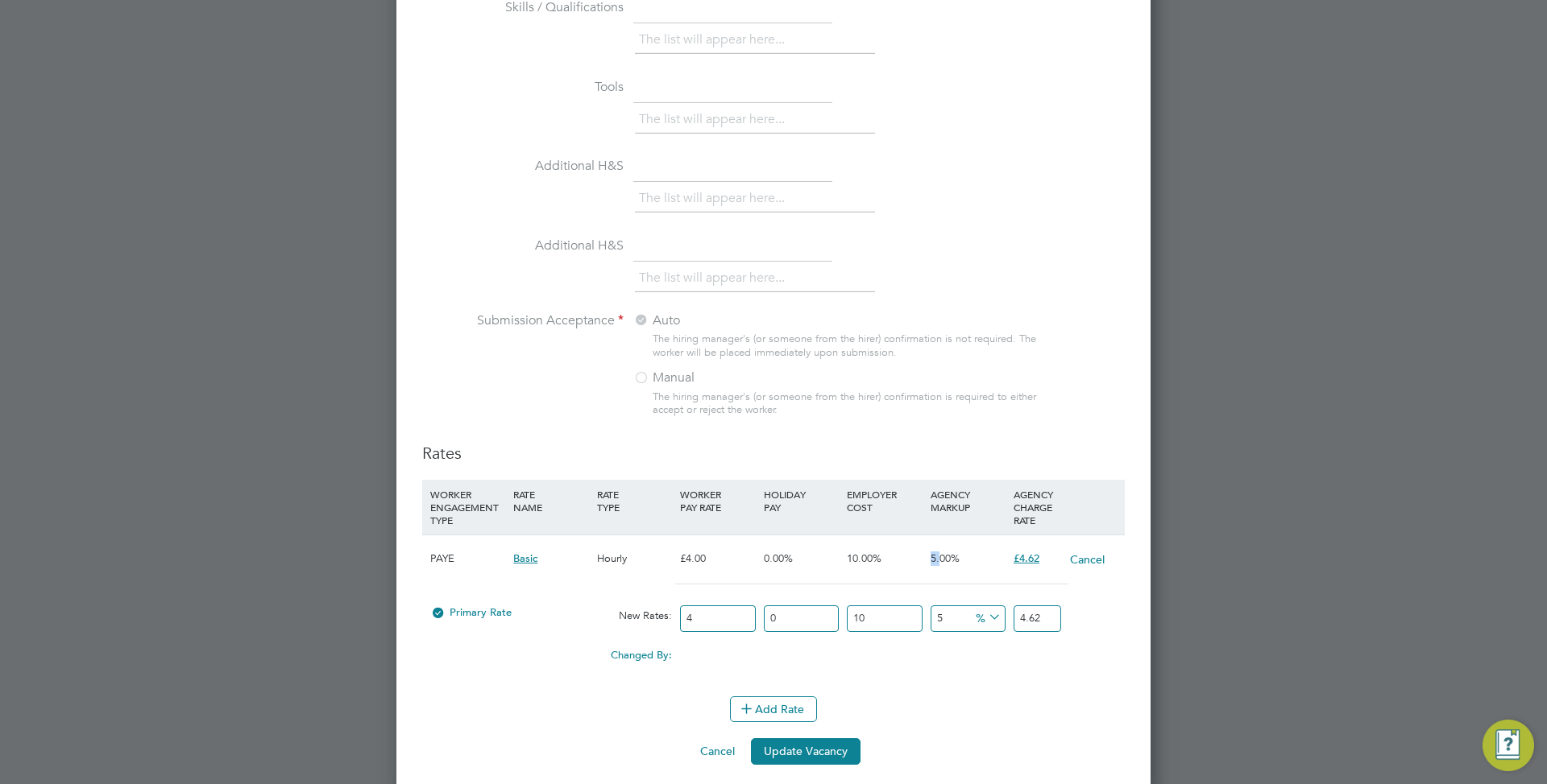
scroll to position [2508, 0]
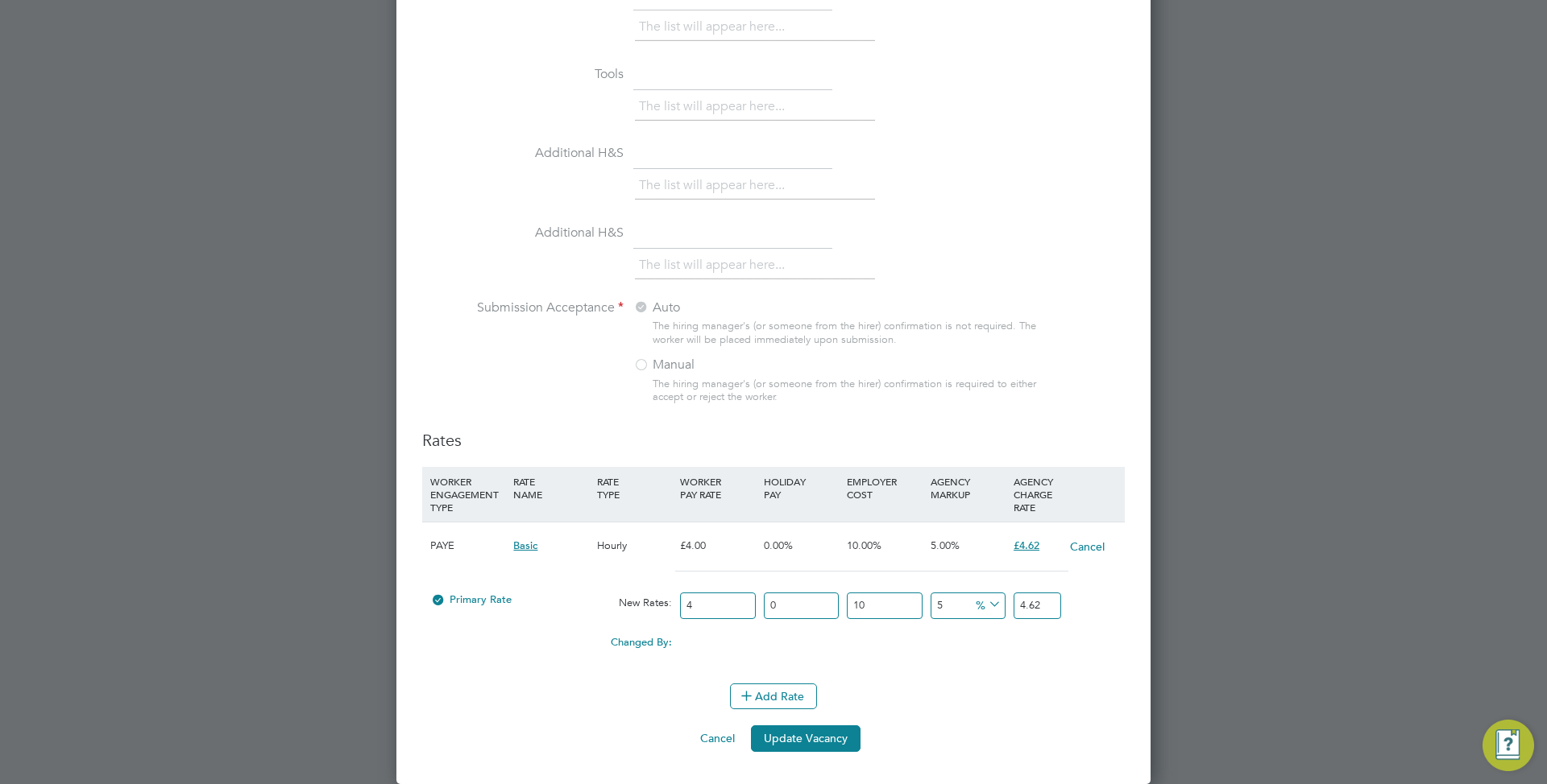
click at [1027, 447] on h3 "Rates" at bounding box center [773, 440] width 703 height 21
click at [1025, 605] on input "4.62" at bounding box center [1037, 606] width 48 height 27
drag, startPoint x: 1042, startPoint y: 606, endPoint x: 1029, endPoint y: 606, distance: 13.0
click at [1029, 606] on input "4.62" at bounding box center [1037, 606] width 48 height 27
click at [1040, 609] on input "4.62" at bounding box center [1037, 606] width 48 height 27
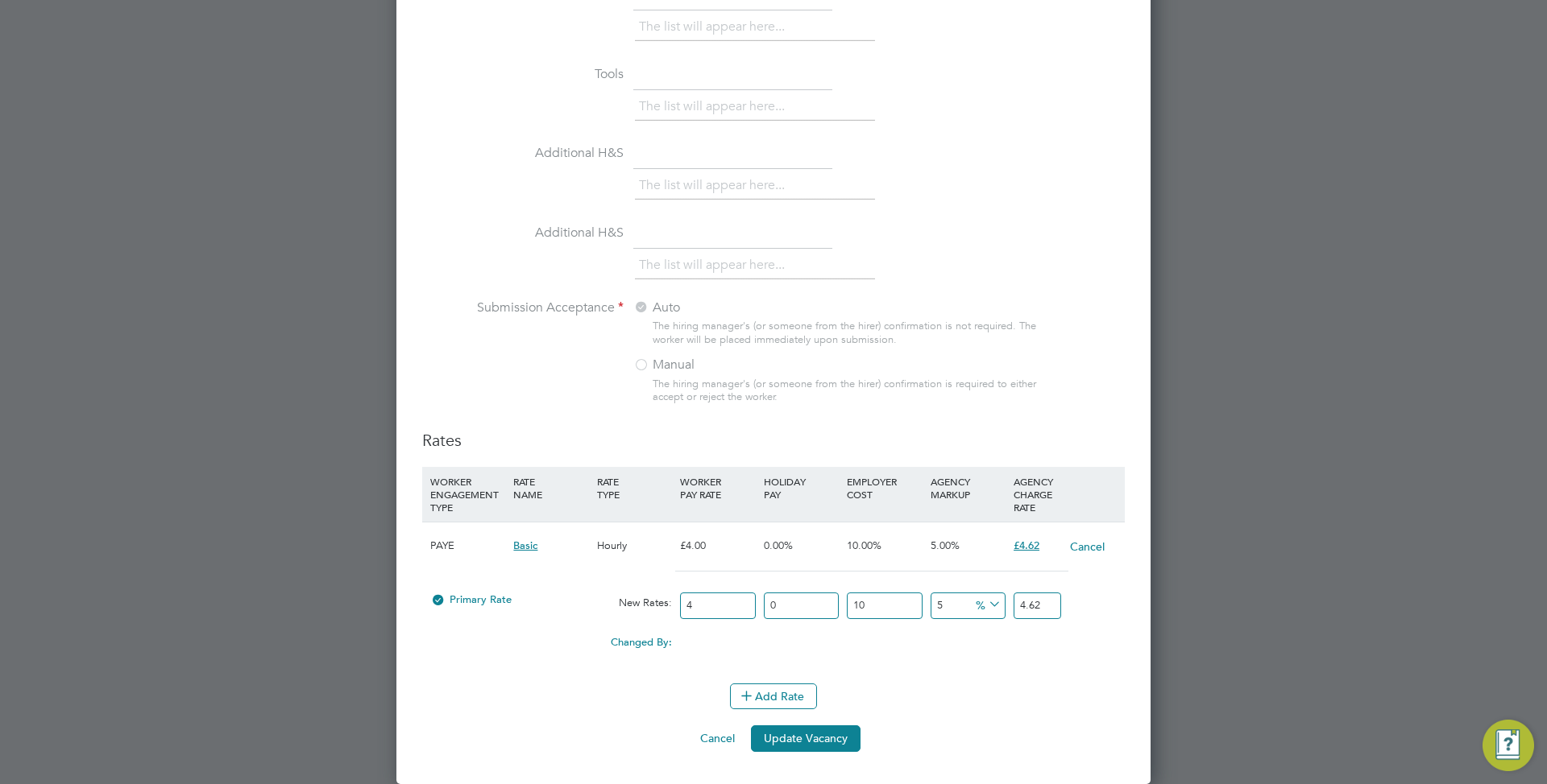
click at [1034, 605] on input "4.62" at bounding box center [1037, 606] width 48 height 27
drag, startPoint x: 1032, startPoint y: 605, endPoint x: 1015, endPoint y: 603, distance: 17.1
click at [1015, 603] on input "4.62" at bounding box center [1037, 606] width 48 height 27
click at [1036, 605] on input "4.62" at bounding box center [1037, 606] width 48 height 27
drag, startPoint x: 1053, startPoint y: 601, endPoint x: 843, endPoint y: 594, distance: 210.1
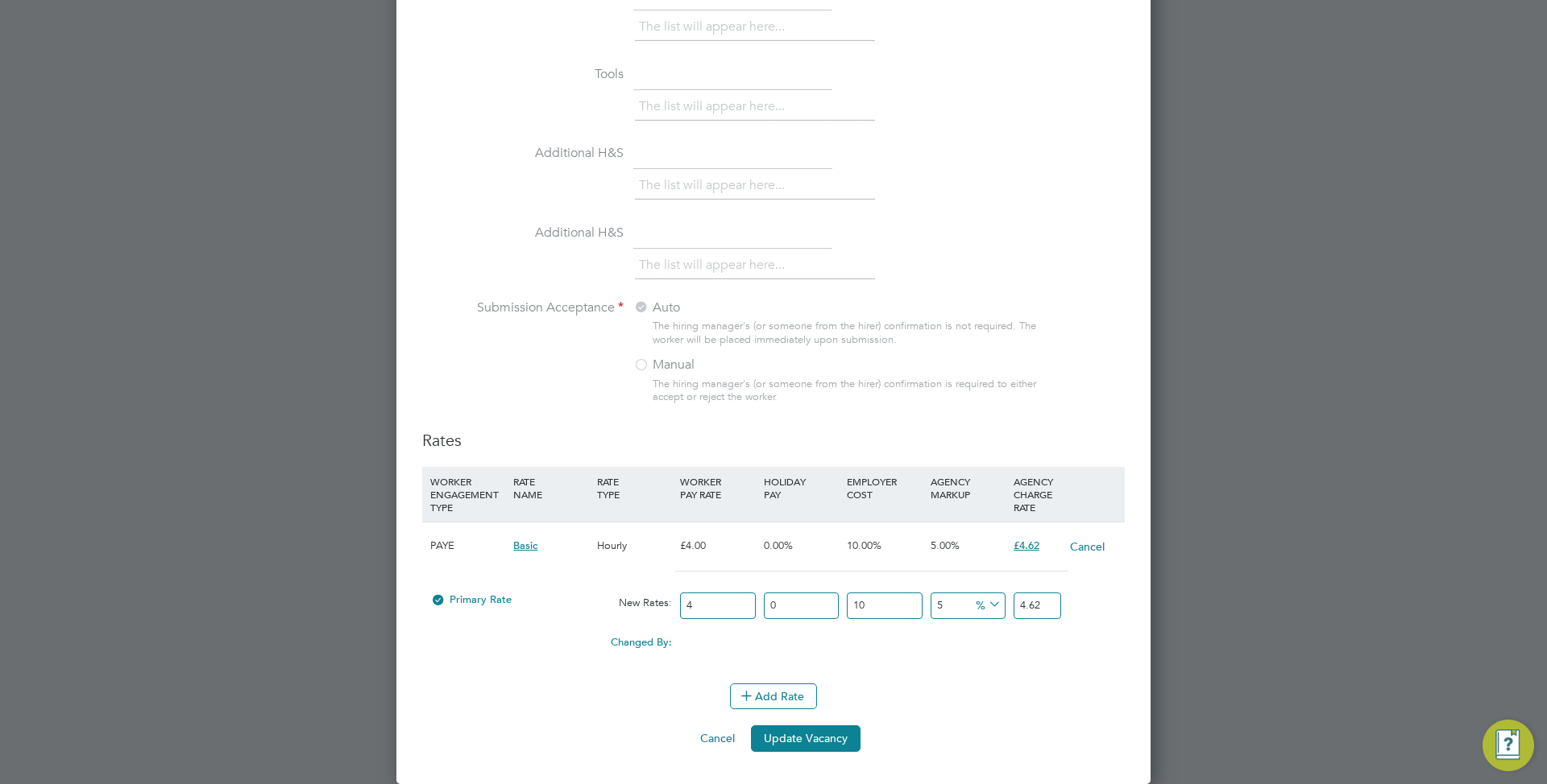
click at [841, 594] on div "Primary Rate New Rates: 4 0 n/a 10 n/a 5 0.22 % 4.62" at bounding box center [773, 605] width 703 height 43
click at [905, 596] on input "10" at bounding box center [884, 606] width 75 height 27
